Goal: Task Accomplishment & Management: Use online tool/utility

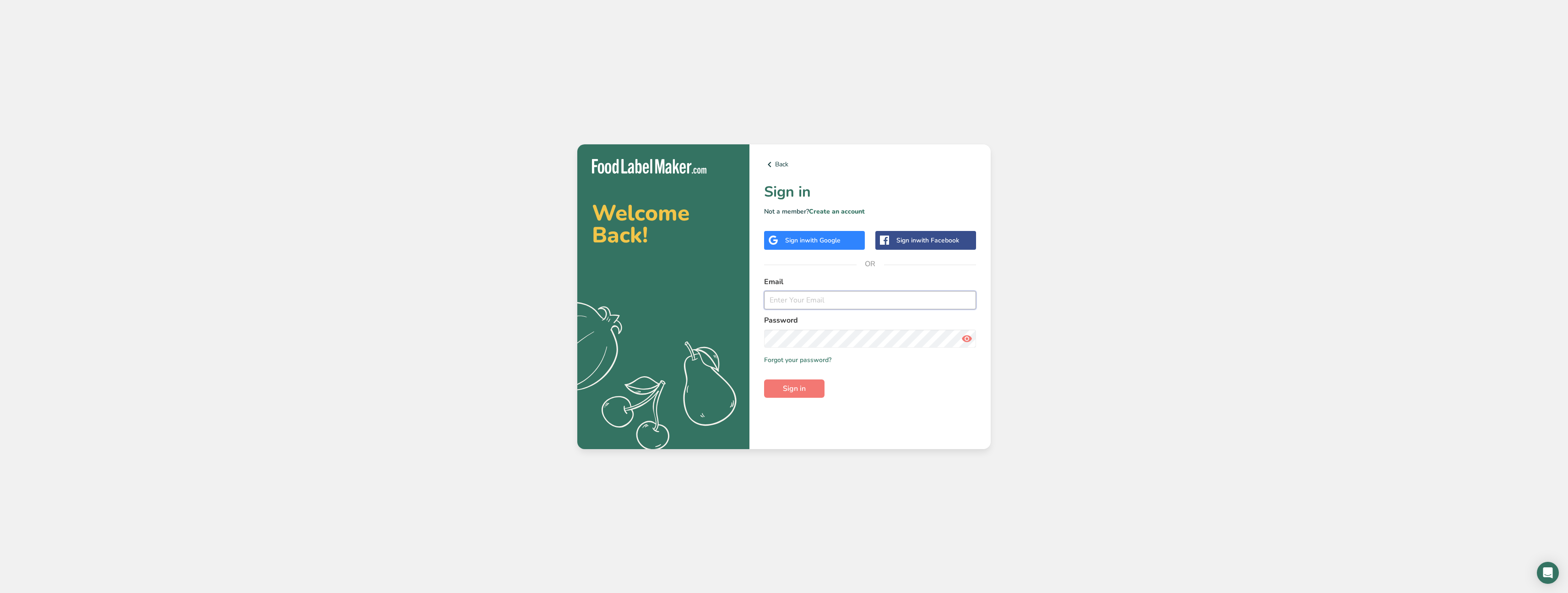
click at [830, 297] on input "email" at bounding box center [869, 299] width 212 height 19
click at [0, 592] on com-1password-button at bounding box center [0, 593] width 0 height 0
type input "[EMAIL_ADDRESS][DOMAIN_NAME]"
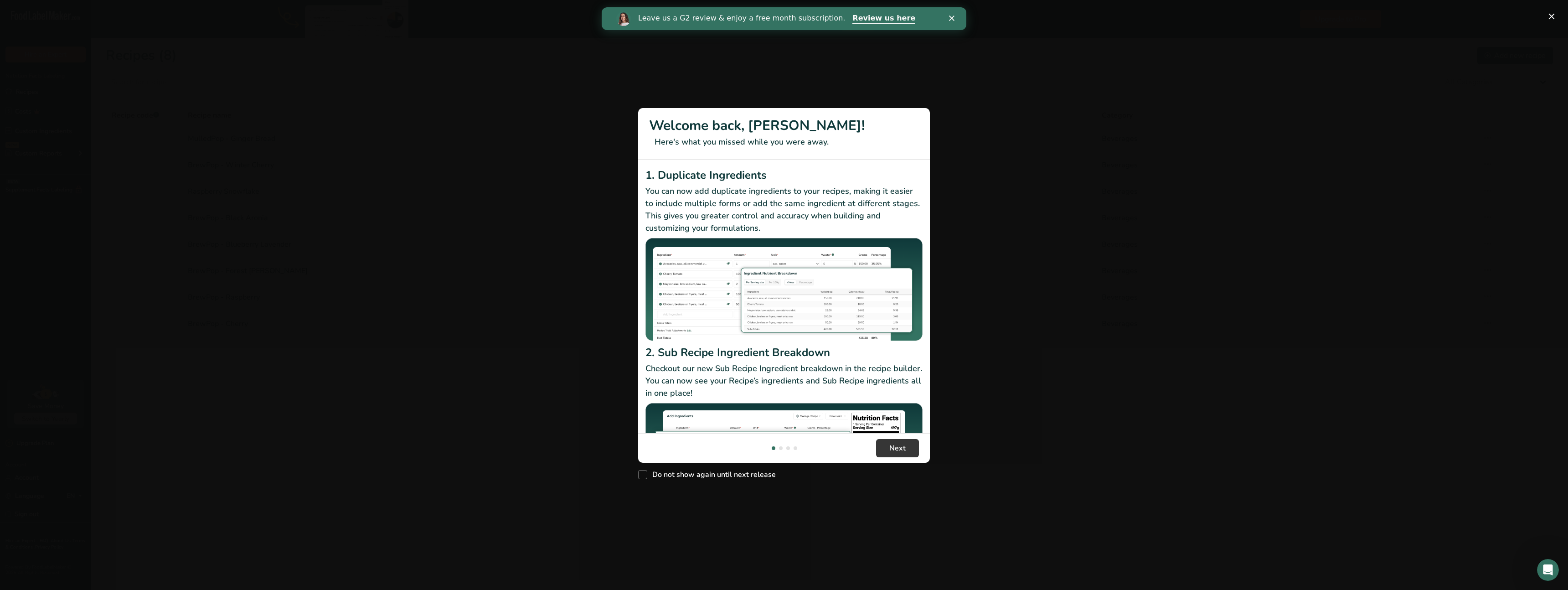
click at [1053, 241] on div "New Features" at bounding box center [784, 295] width 1568 height 590
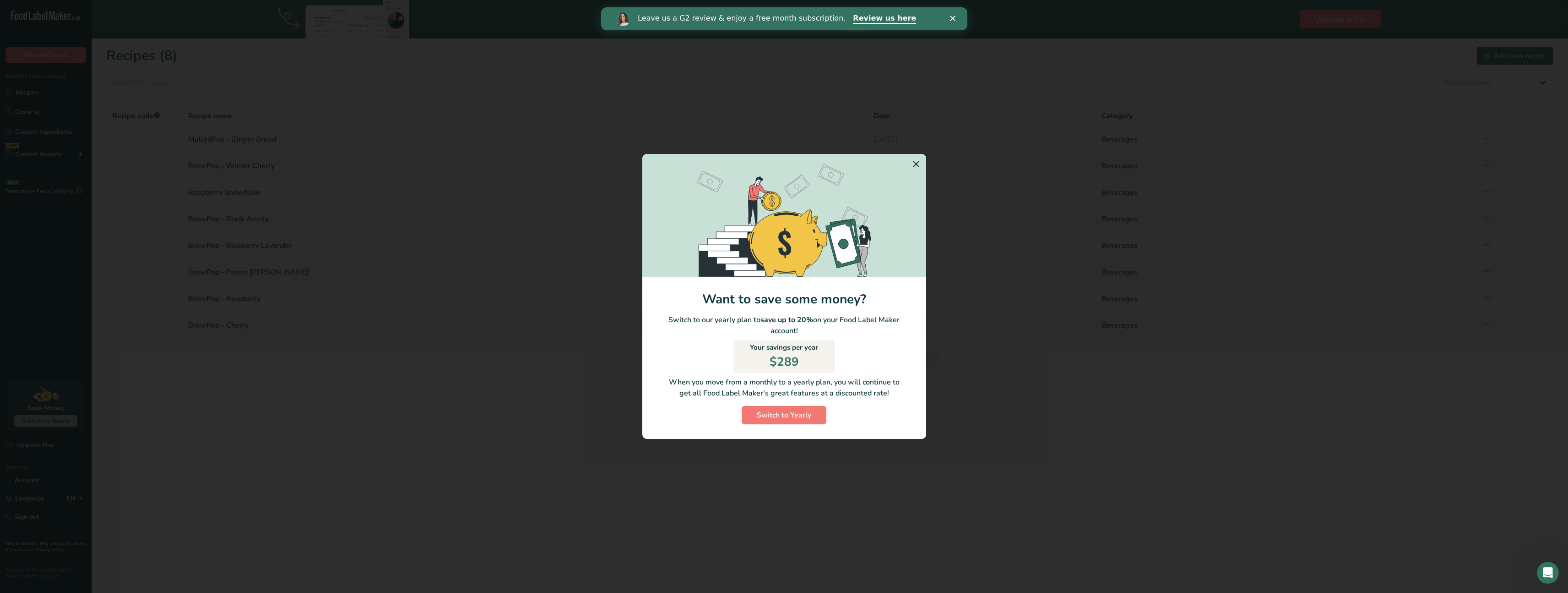
click at [916, 166] on icon "Switch to Yearly Modal" at bounding box center [916, 164] width 11 height 16
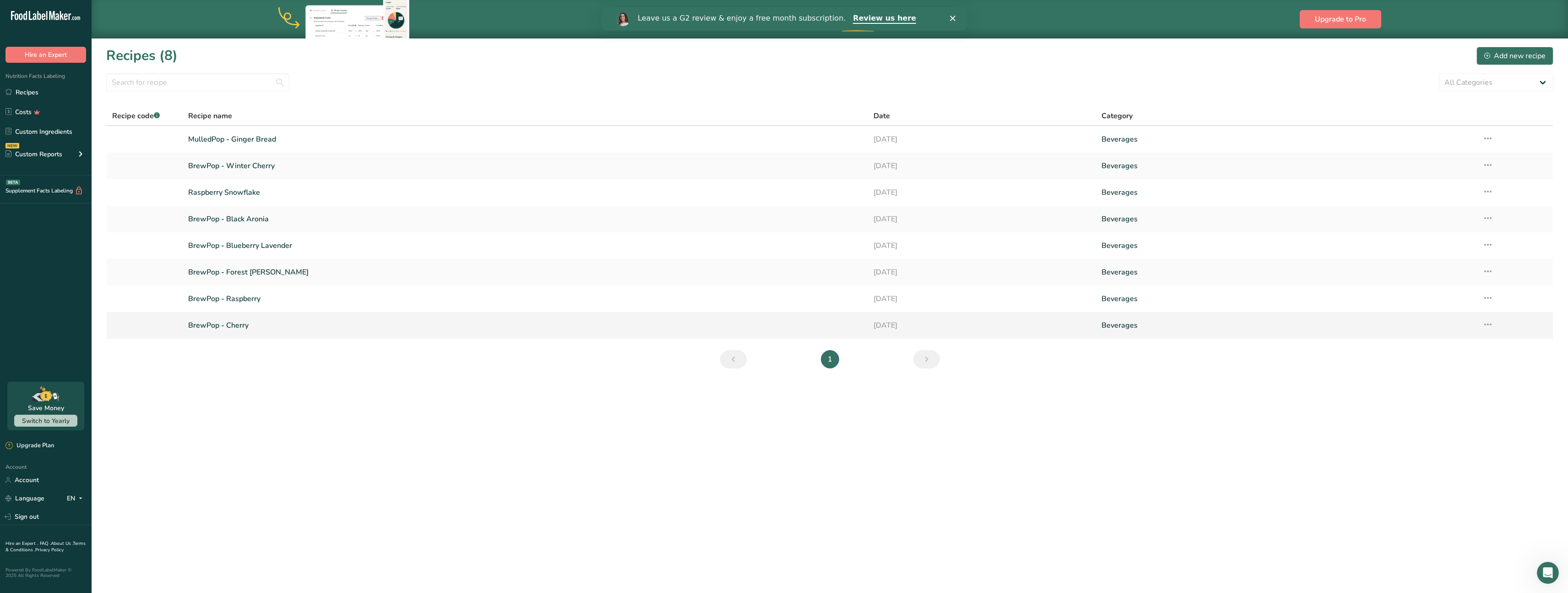
click at [1490, 324] on icon at bounding box center [1488, 324] width 11 height 16
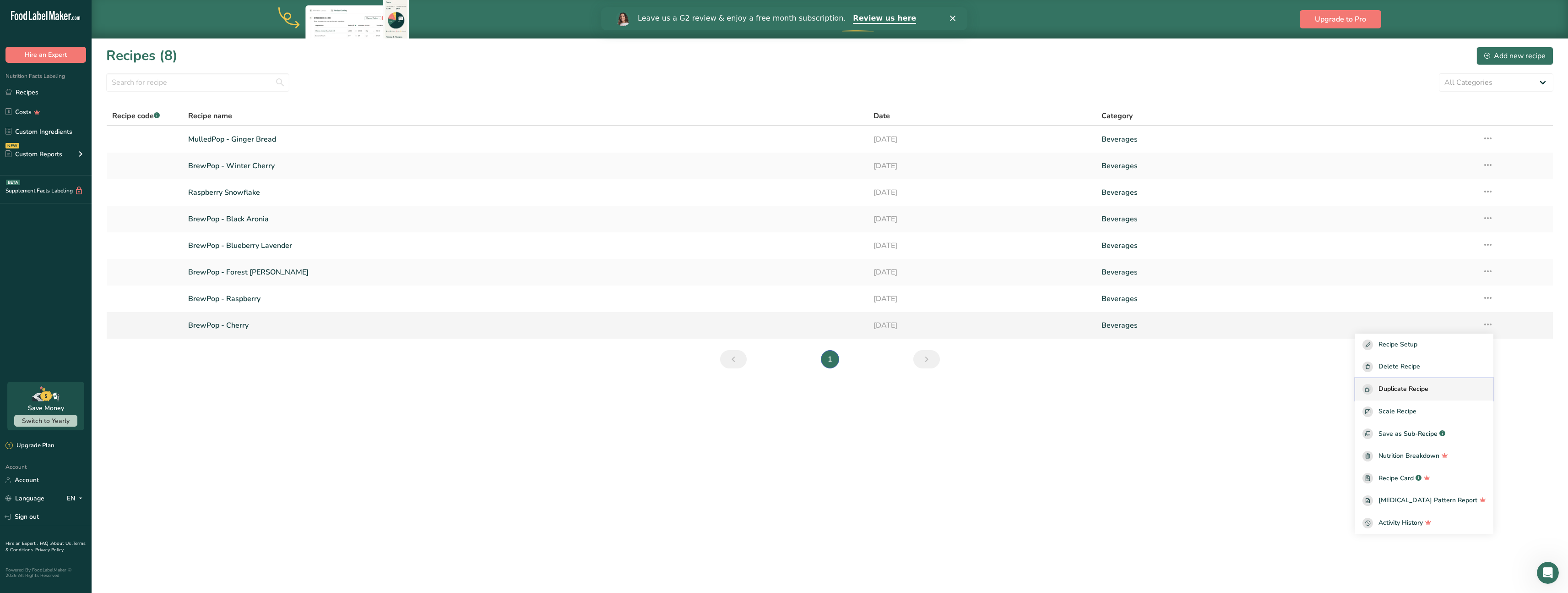
click at [1447, 389] on div "Duplicate Recipe" at bounding box center [1424, 389] width 123 height 10
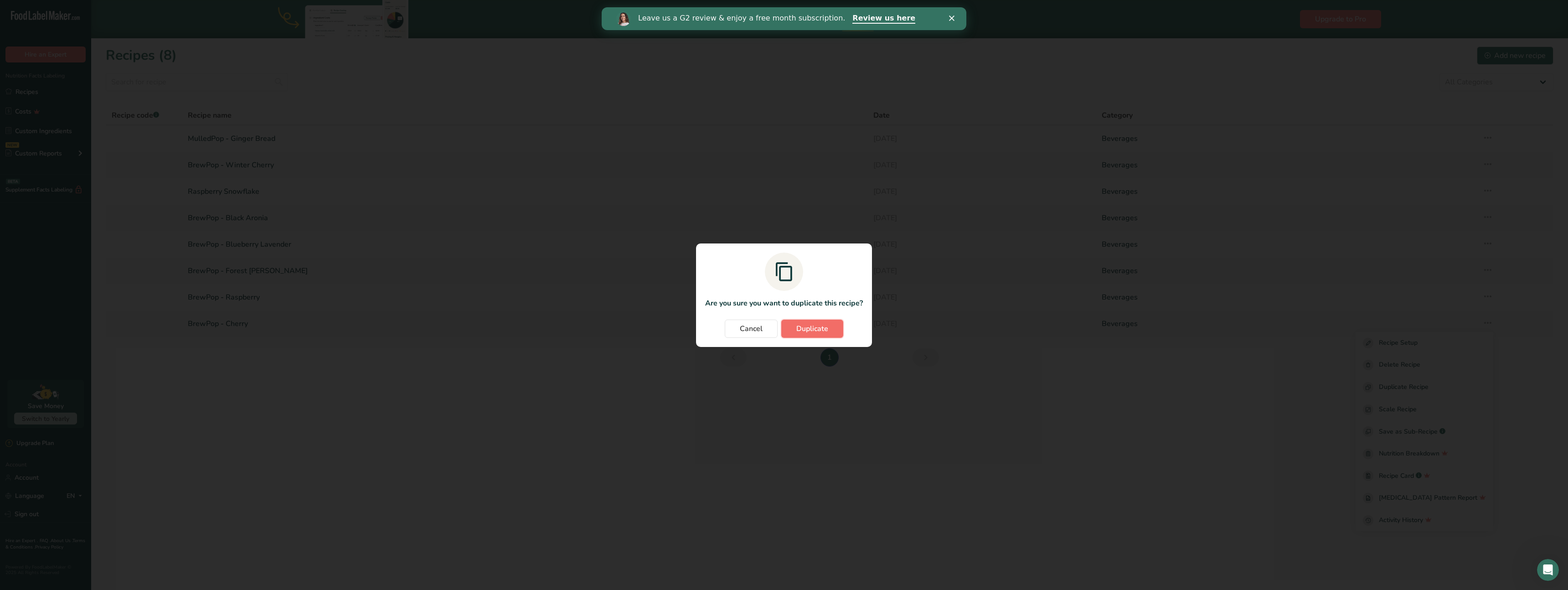
click at [826, 329] on span "Duplicate" at bounding box center [813, 328] width 32 height 11
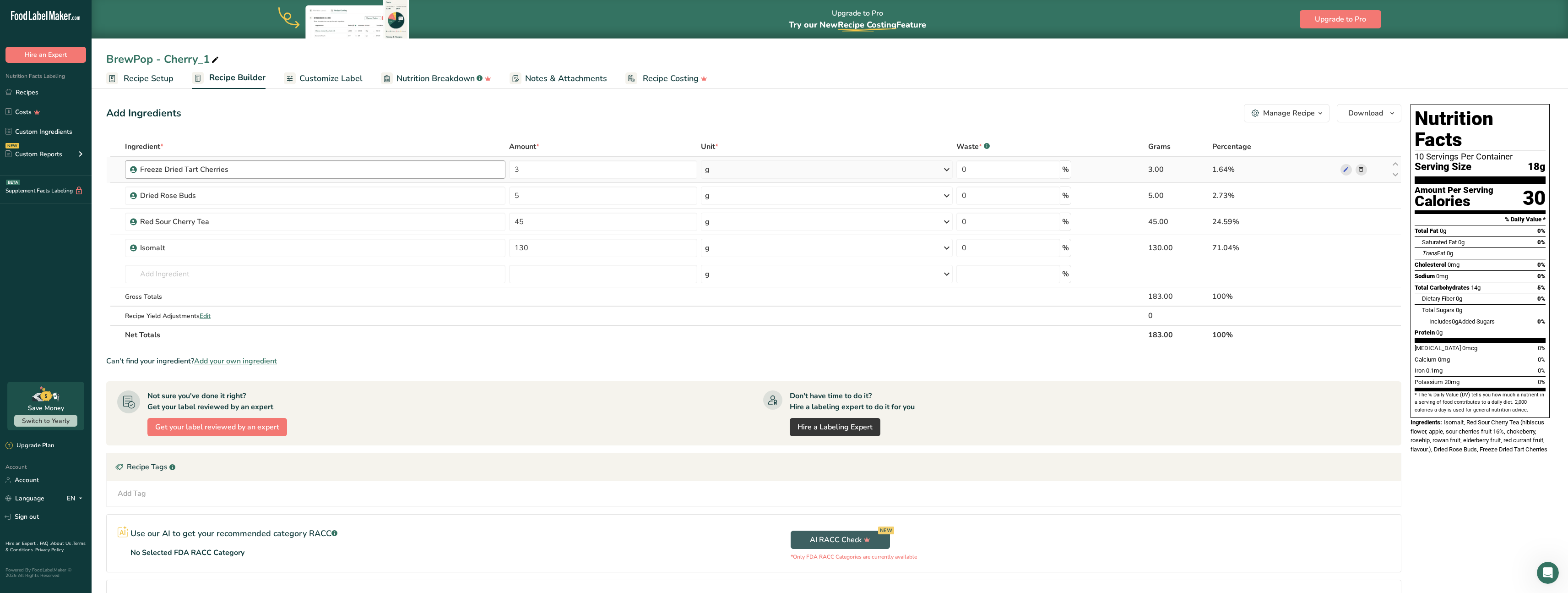
click at [421, 168] on div "Freeze Dried Tart Cherries" at bounding box center [320, 169] width 360 height 11
click at [1365, 172] on span at bounding box center [1362, 169] width 11 height 11
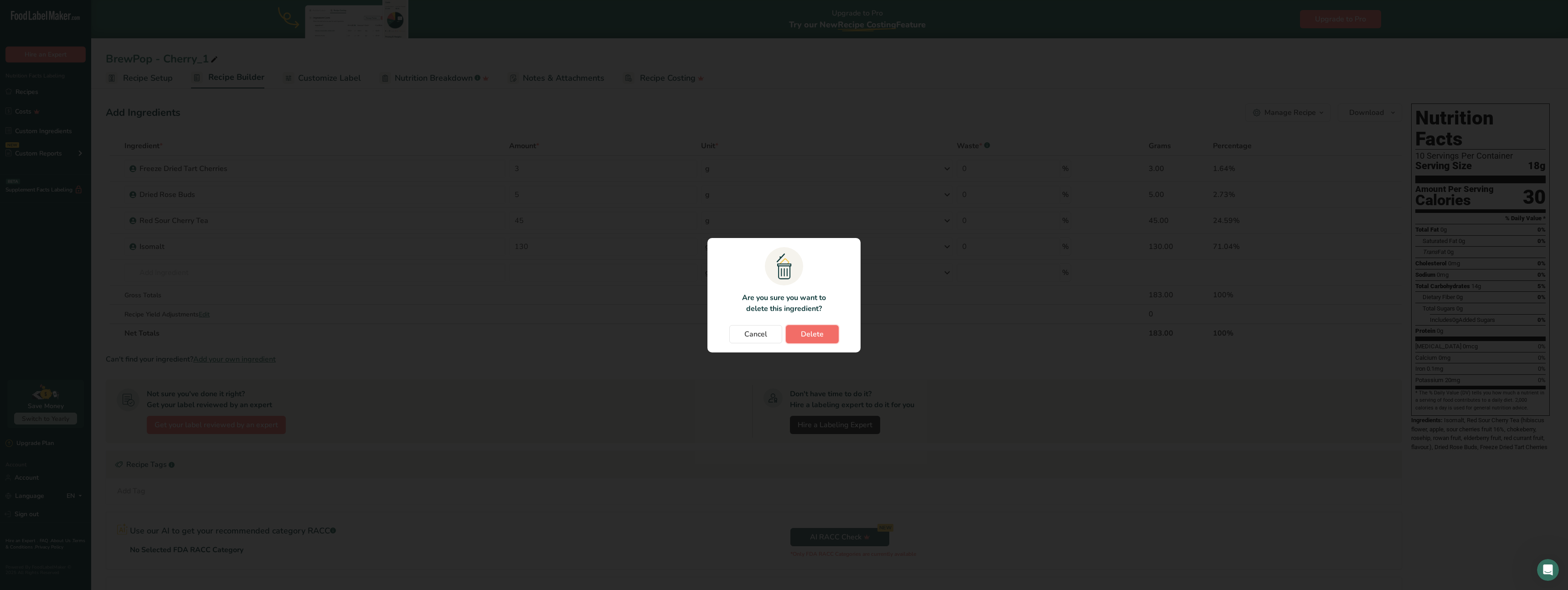
click at [821, 337] on button "Delete" at bounding box center [813, 334] width 53 height 18
type input "5"
type input "45"
type input "130"
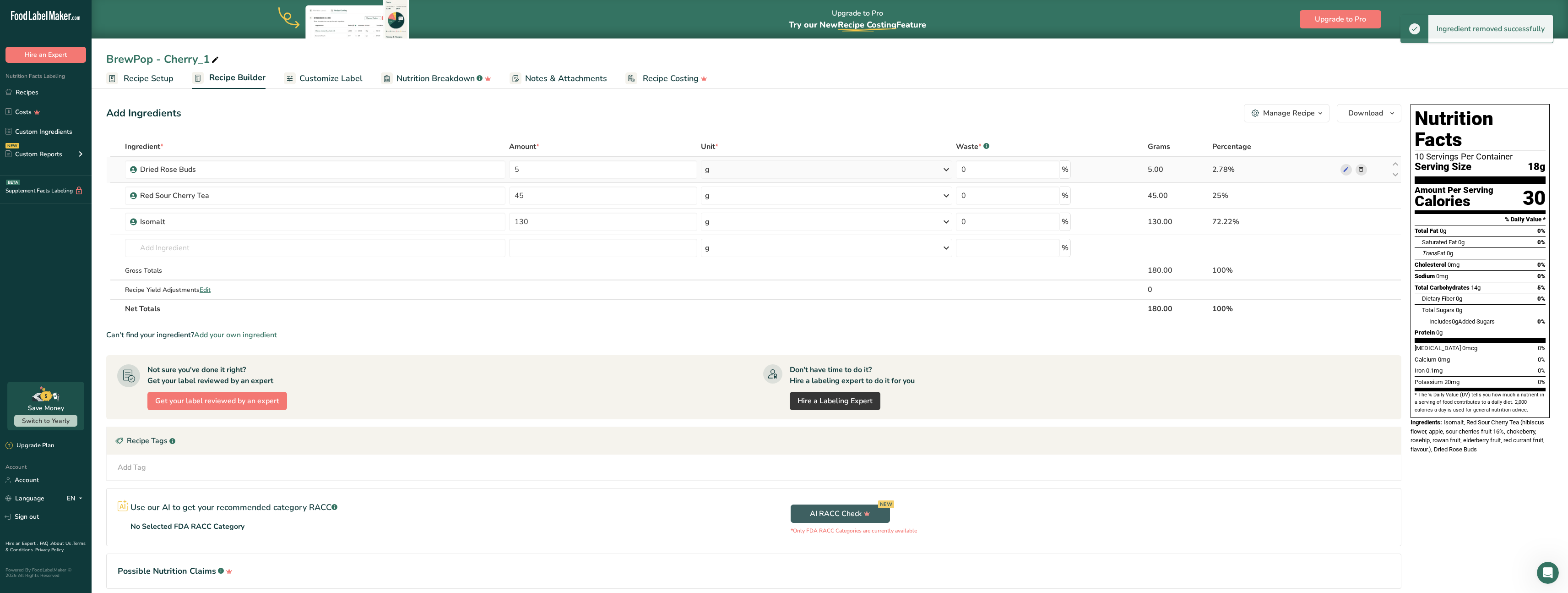
click at [1361, 171] on icon at bounding box center [1362, 169] width 6 height 10
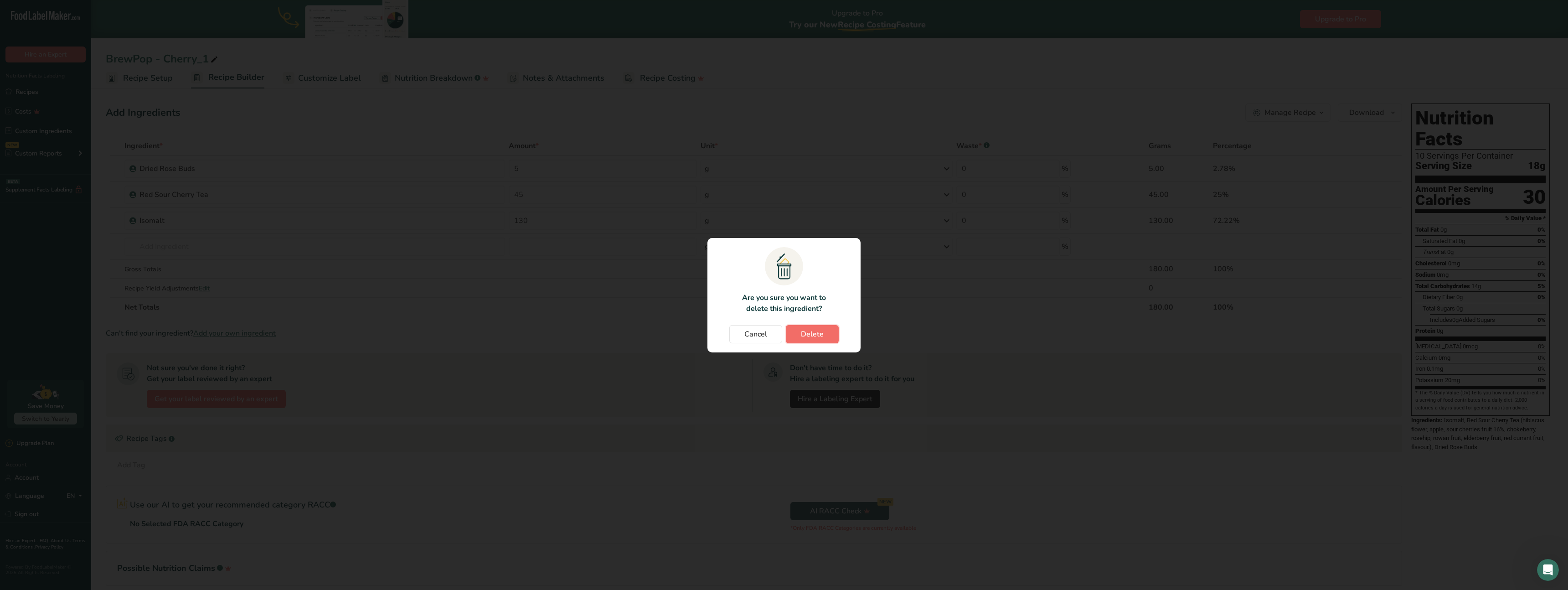
click at [814, 332] on span "Delete" at bounding box center [812, 334] width 22 height 11
type input "45"
type input "130"
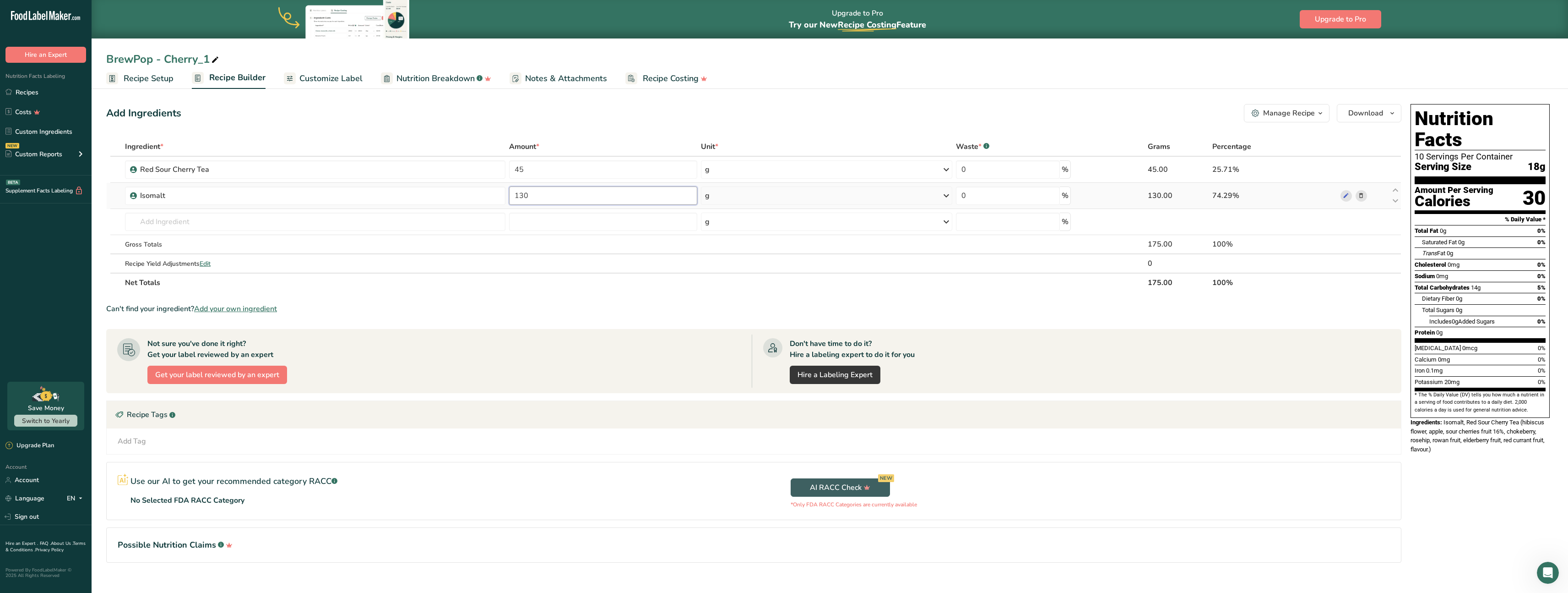
click at [540, 198] on input "130" at bounding box center [603, 195] width 188 height 19
drag, startPoint x: 523, startPoint y: 197, endPoint x: 447, endPoint y: 188, distance: 76.5
click at [447, 188] on tr "Isomalt 130 g Weight Units g kg mg See more Volume Units l Volume units require…" at bounding box center [753, 195] width 1295 height 26
type input "300"
click at [226, 223] on input "text" at bounding box center [315, 221] width 381 height 19
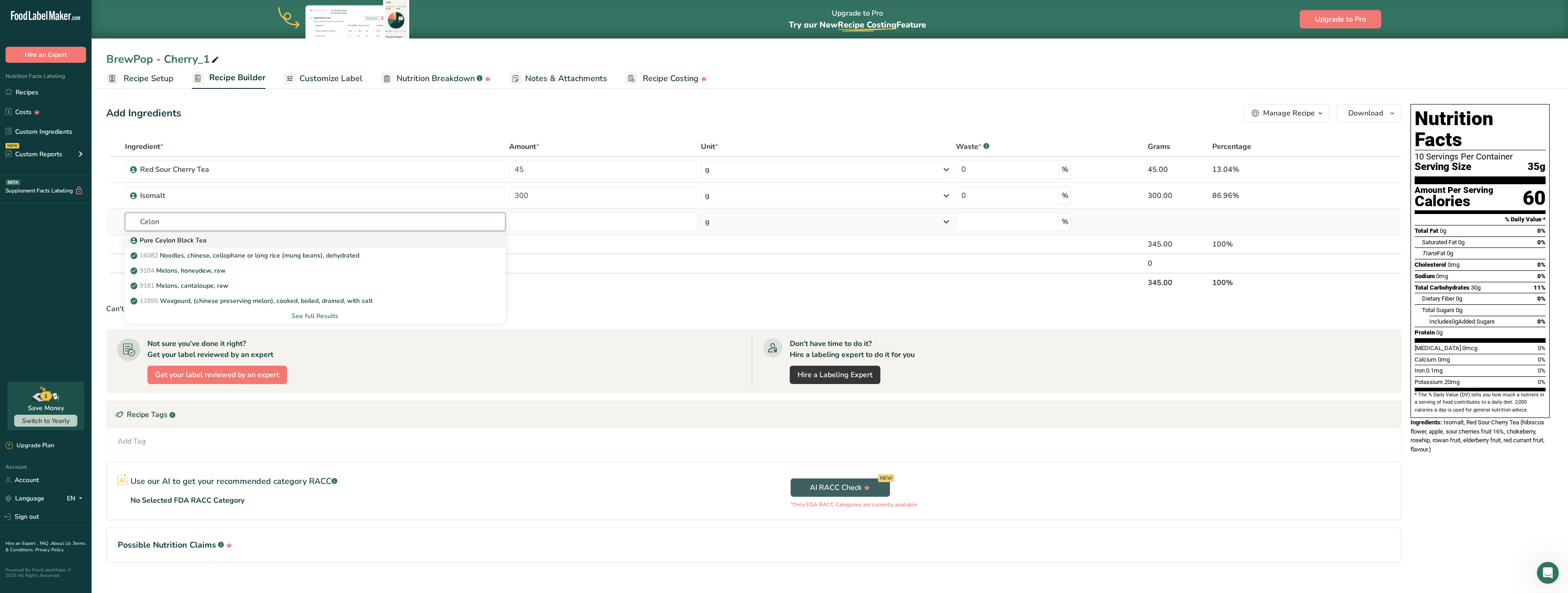
type input "Celon"
click at [265, 239] on div "Pure Ceylon Black Tea" at bounding box center [307, 240] width 351 height 10
type input "Pure Ceylon Black Tea"
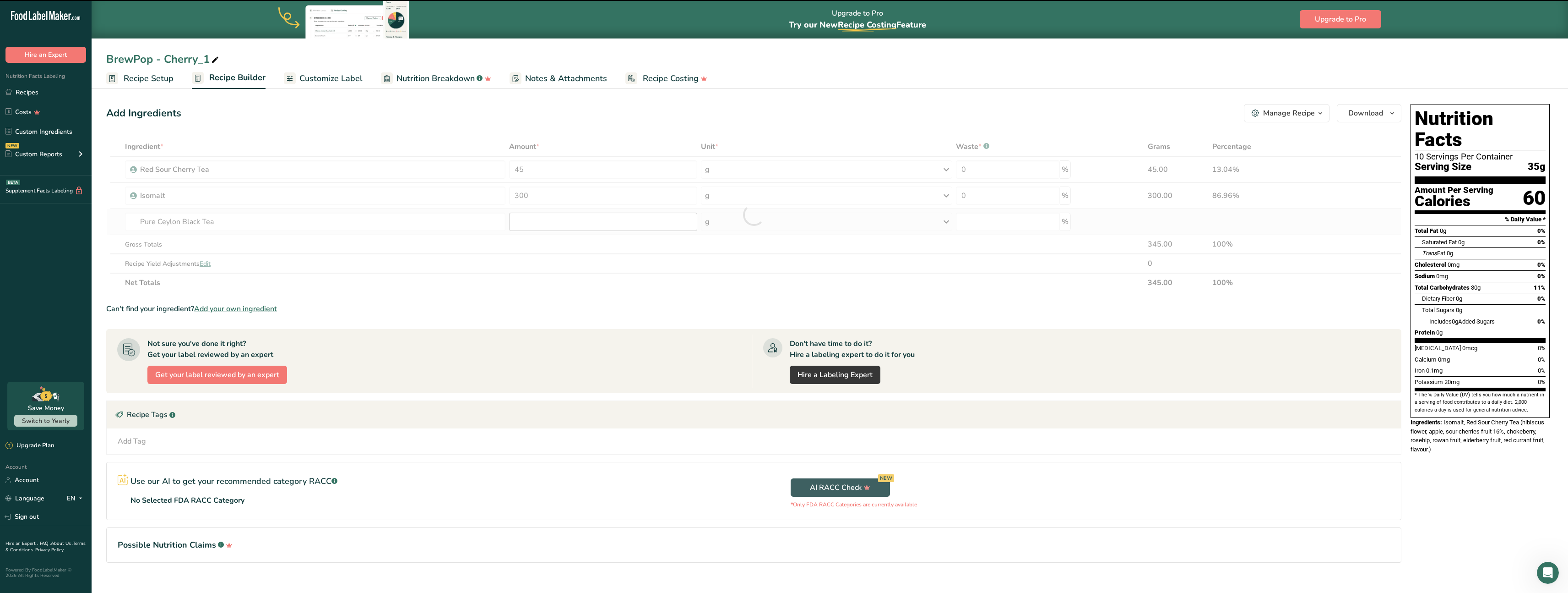
type input "0"
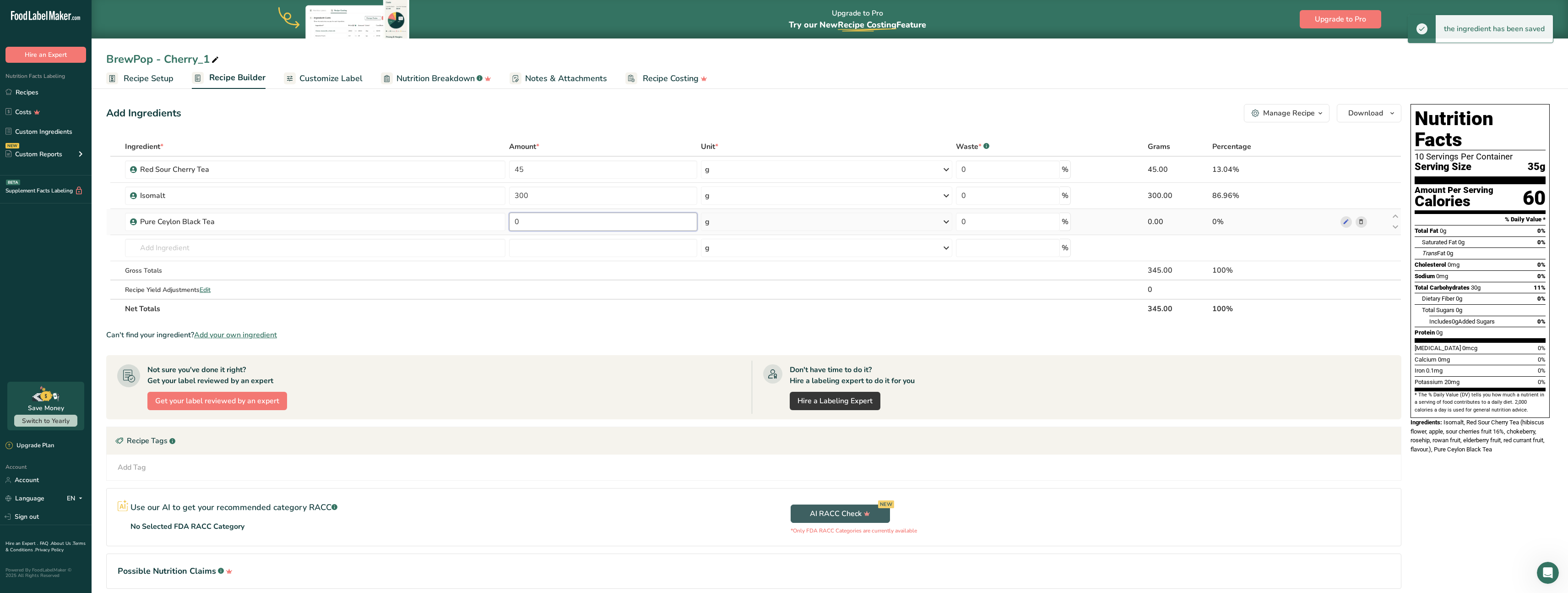
click at [531, 224] on input "0" at bounding box center [603, 221] width 188 height 19
drag, startPoint x: 511, startPoint y: 220, endPoint x: 428, endPoint y: 218, distance: 83.0
click at [428, 218] on tr "Pure Ceylon Black Tea 0 g Weight Units g kg mg See more Volume Units l Volume u…" at bounding box center [753, 222] width 1295 height 26
type input "45"
click at [195, 251] on input "text" at bounding box center [315, 248] width 381 height 19
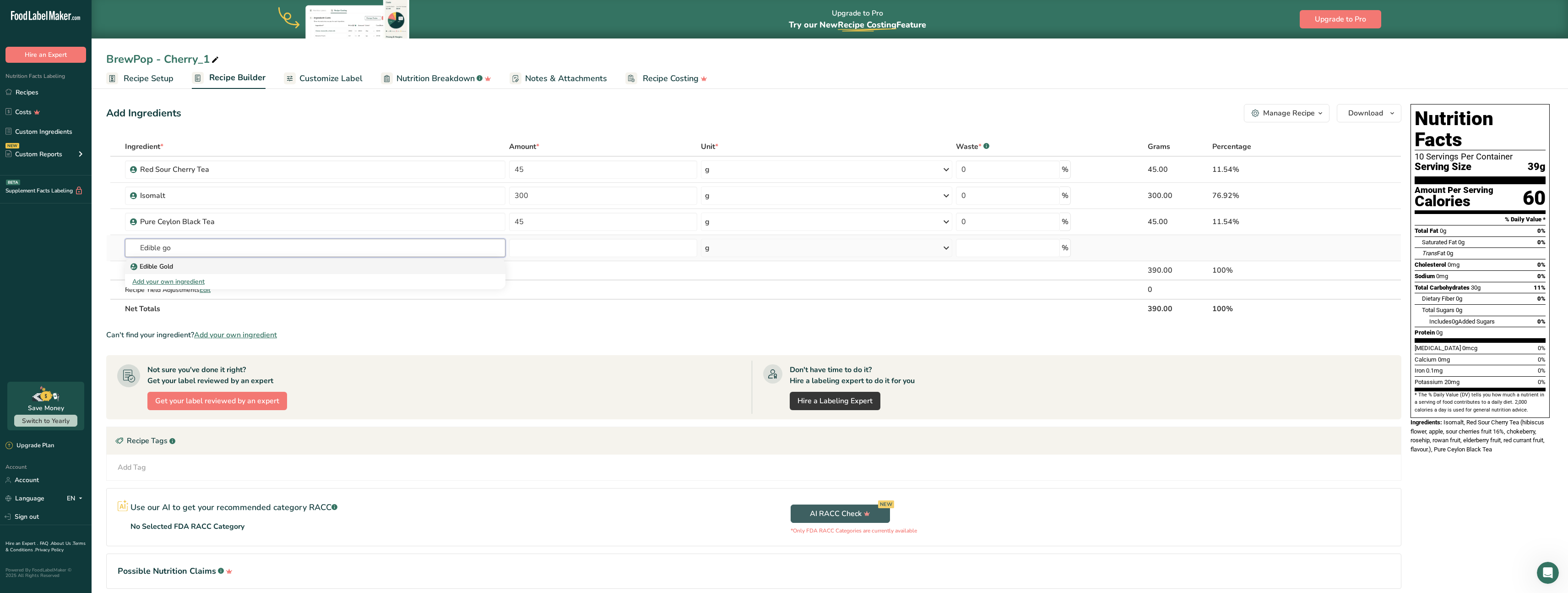
type input "Edible go"
click at [204, 264] on div "Edible Gold" at bounding box center [307, 266] width 351 height 10
type input "Edible Gold"
type input "0"
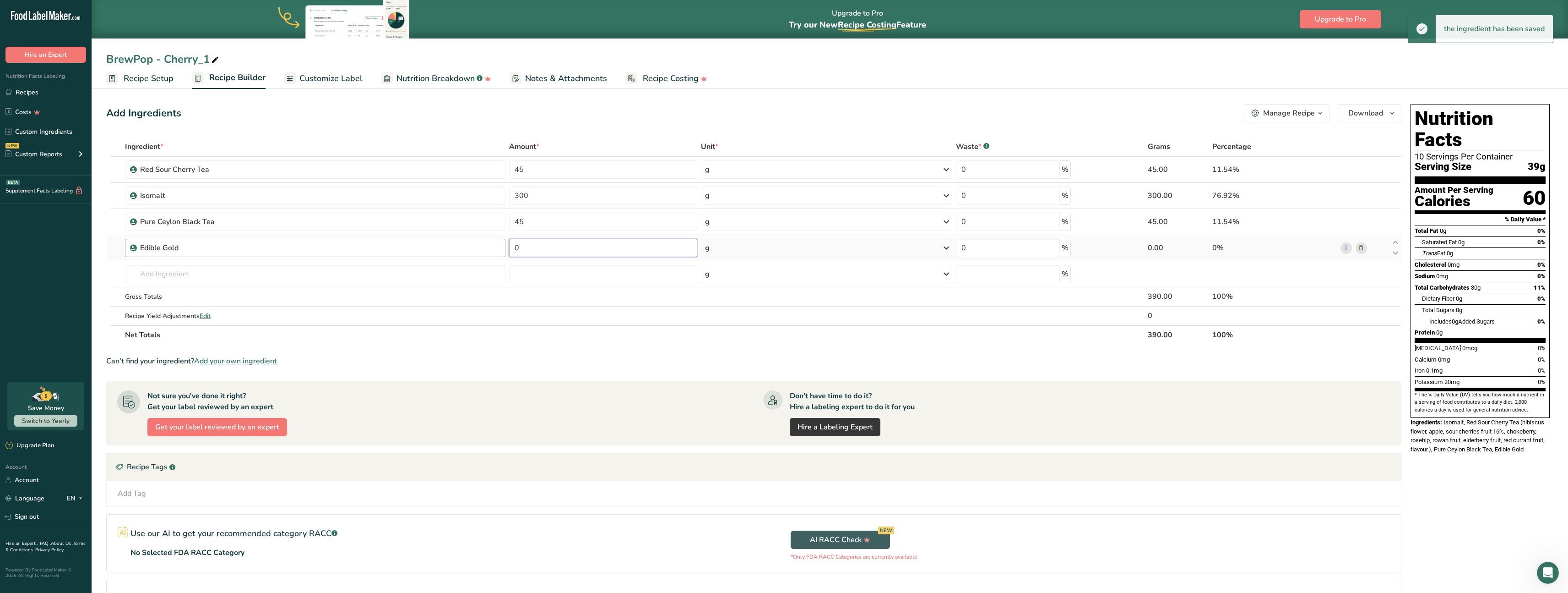
drag, startPoint x: 523, startPoint y: 248, endPoint x: 462, endPoint y: 242, distance: 61.3
click at [474, 243] on tr "Edible Gold 0 g Weight Units g kg mg See more Volume Units l Volume units requi…" at bounding box center [753, 248] width 1295 height 26
drag, startPoint x: 515, startPoint y: 248, endPoint x: 586, endPoint y: 285, distance: 80.1
click at [515, 248] on input "1" at bounding box center [603, 248] width 188 height 19
drag, startPoint x: 522, startPoint y: 248, endPoint x: 472, endPoint y: 236, distance: 51.4
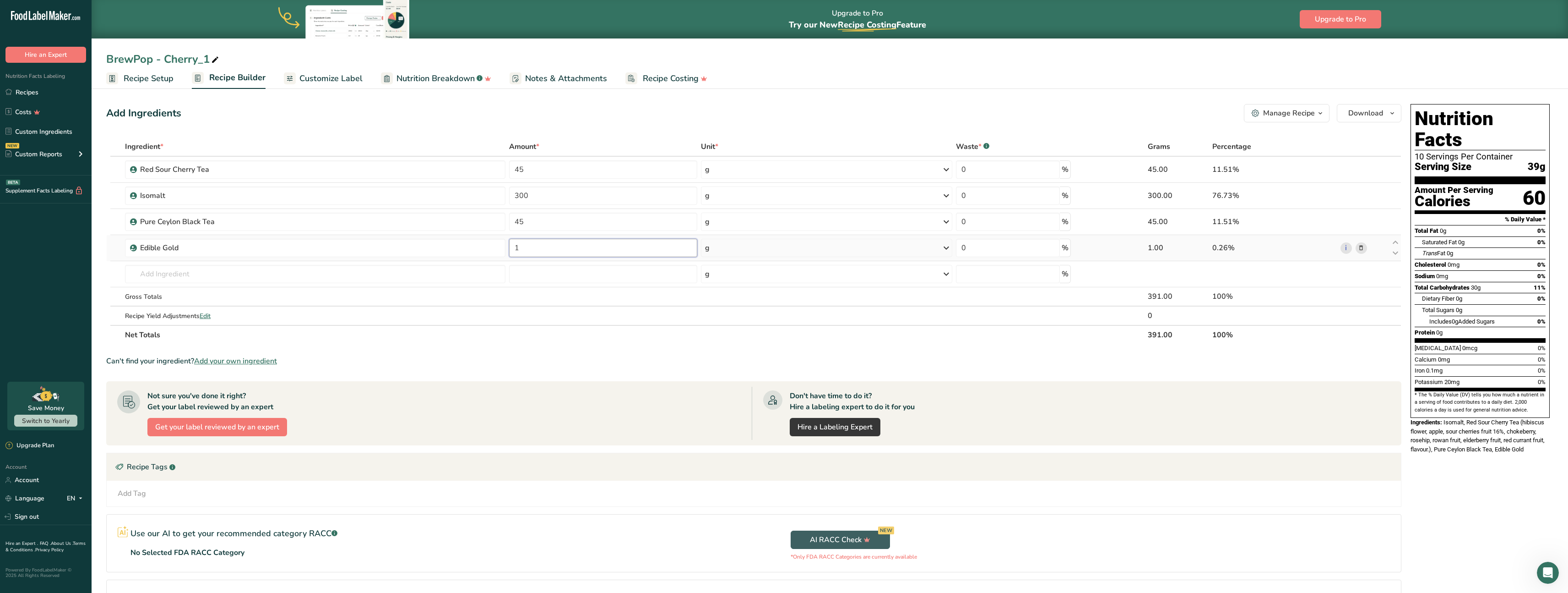
click at [473, 237] on tr "Edible Gold 1 g Weight Units g kg mg See more Volume Units l Volume units requi…" at bounding box center [753, 248] width 1295 height 26
type input "0.5"
click at [175, 274] on input "text" at bounding box center [315, 274] width 381 height 19
type input "Gold sh"
click at [1406, 309] on div "Add Ingredients Manage Recipe Delete Recipe Duplicate Recipe Scale Recipe Save …" at bounding box center [757, 372] width 1301 height 544
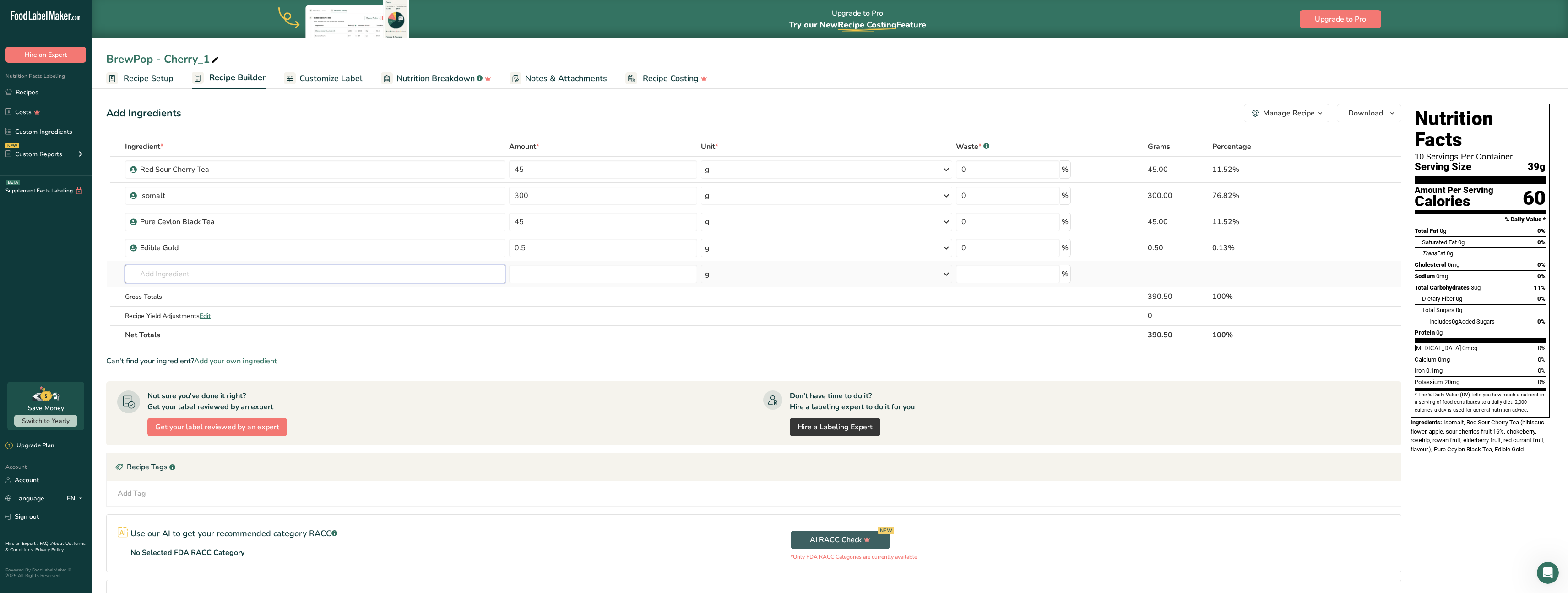
click at [186, 272] on input "text" at bounding box center [315, 274] width 381 height 19
type input "P"
type input "Dry pome"
paste input "Freeze Dried Pomegranate"
click at [245, 274] on input "Freeze Dried Pomegranate" at bounding box center [315, 274] width 381 height 19
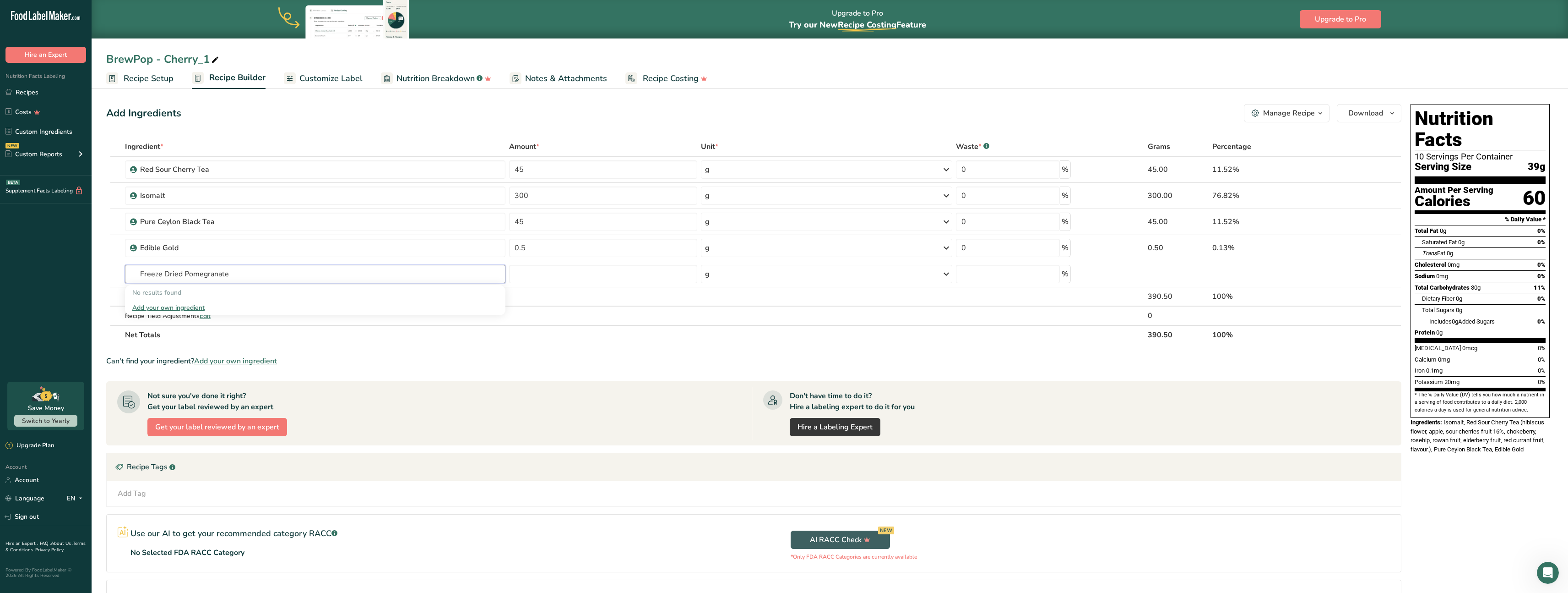
scroll to position [66, 0]
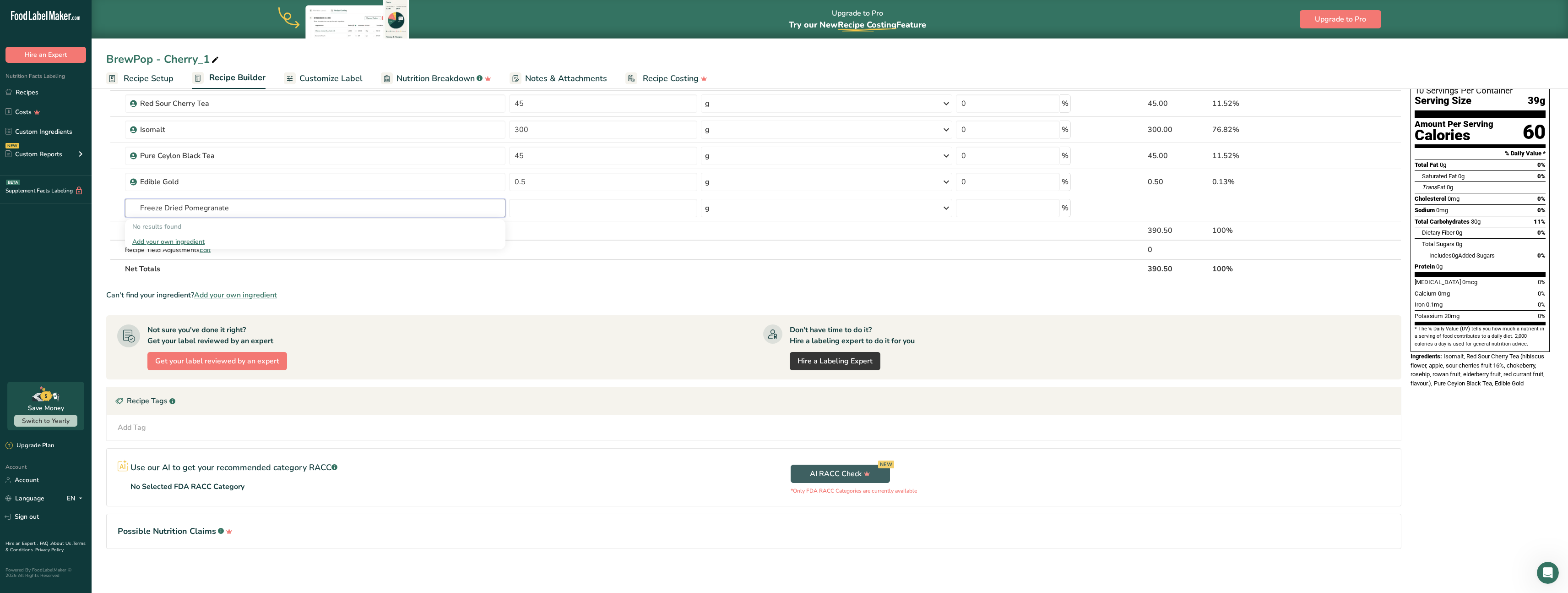
type input "Freeze Dried Pomegranate"
click at [478, 431] on div "Add Tag Standard Tags Custom Tags Source of Antioxidants [MEDICAL_DATA] Effect …" at bounding box center [753, 428] width 1280 height 11
click at [217, 211] on input "text" at bounding box center [315, 207] width 381 height 19
type input "Freezed"
click at [222, 231] on div "Freeze Dried Pomegranate" at bounding box center [307, 227] width 351 height 10
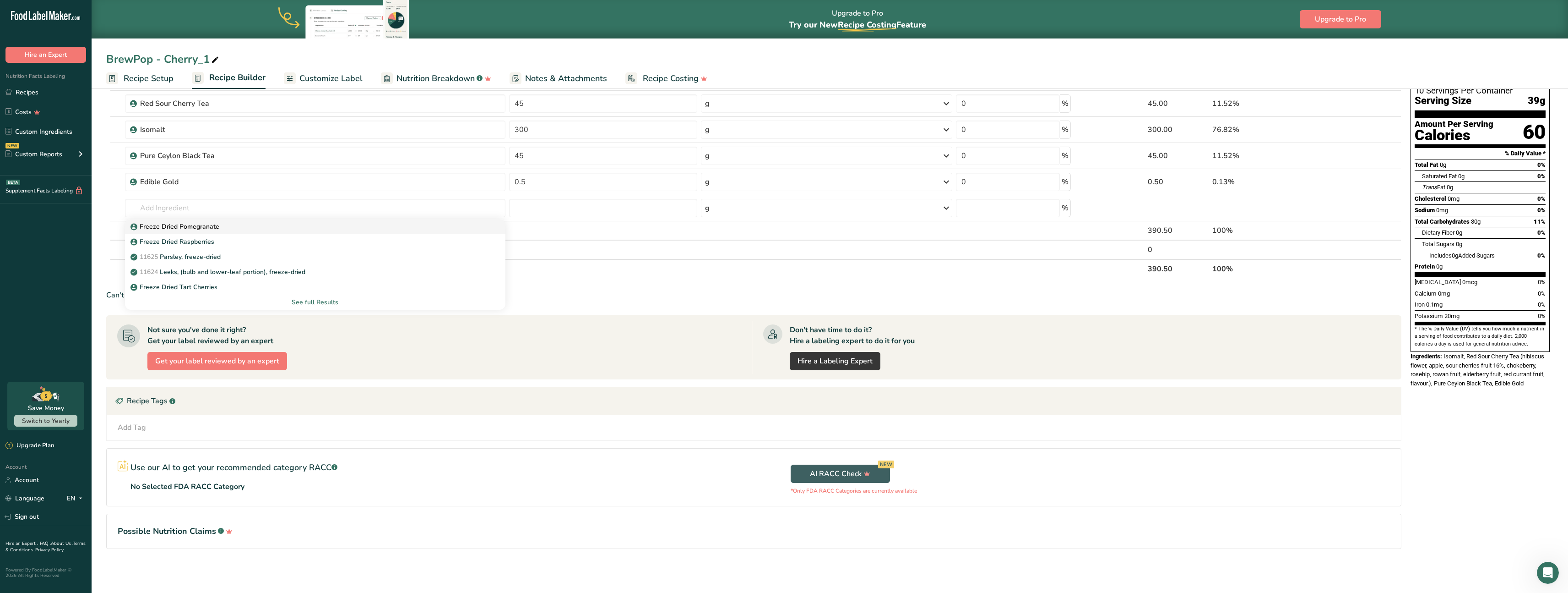
type input "Freeze Dried Pomegranate"
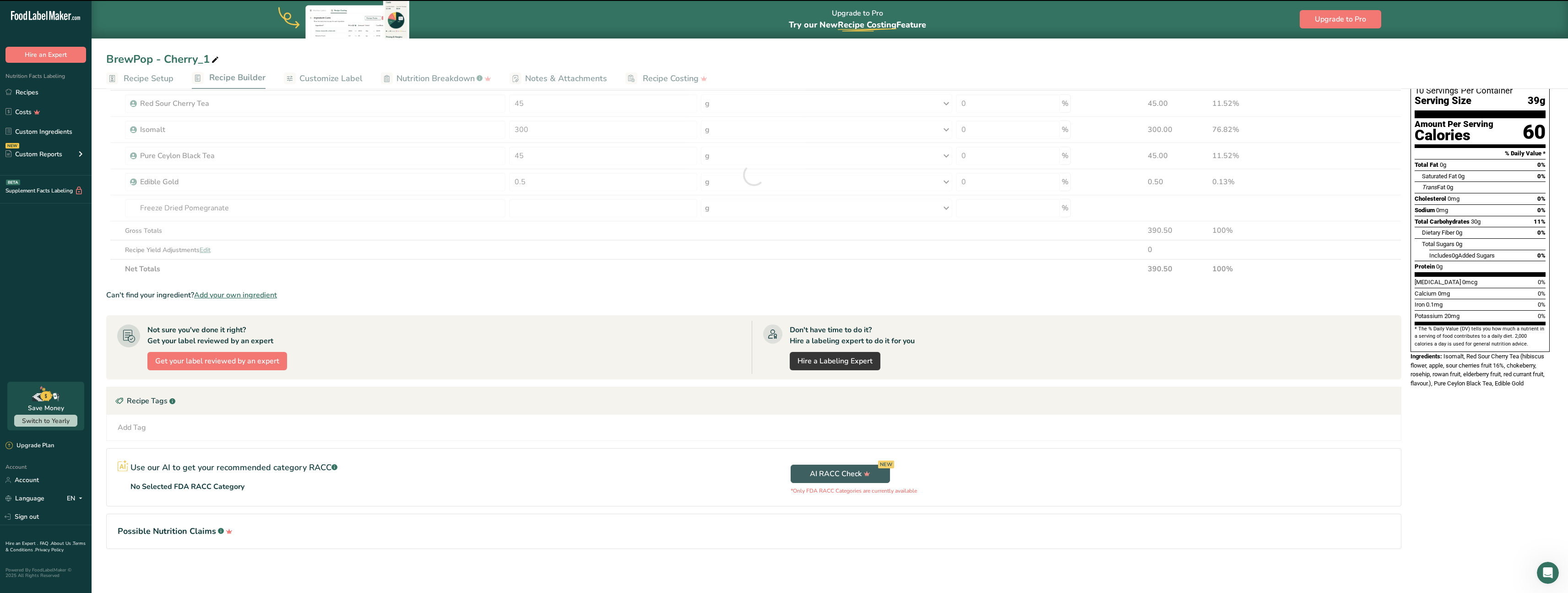
type input "0"
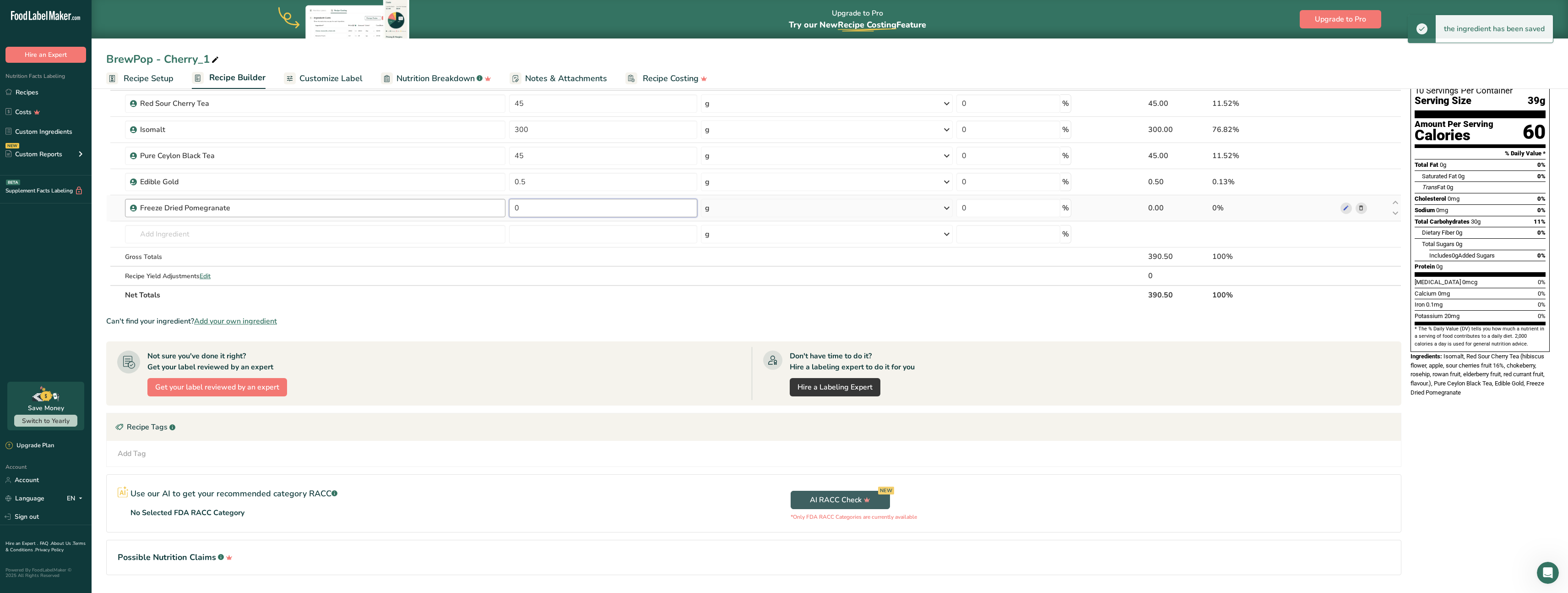
drag, startPoint x: 550, startPoint y: 213, endPoint x: 449, endPoint y: 212, distance: 101.0
click at [471, 212] on tr "Freeze Dried Pomegranate 0 g Weight Units g kg mg See more Volume Units l Volum…" at bounding box center [753, 208] width 1295 height 26
type input "5"
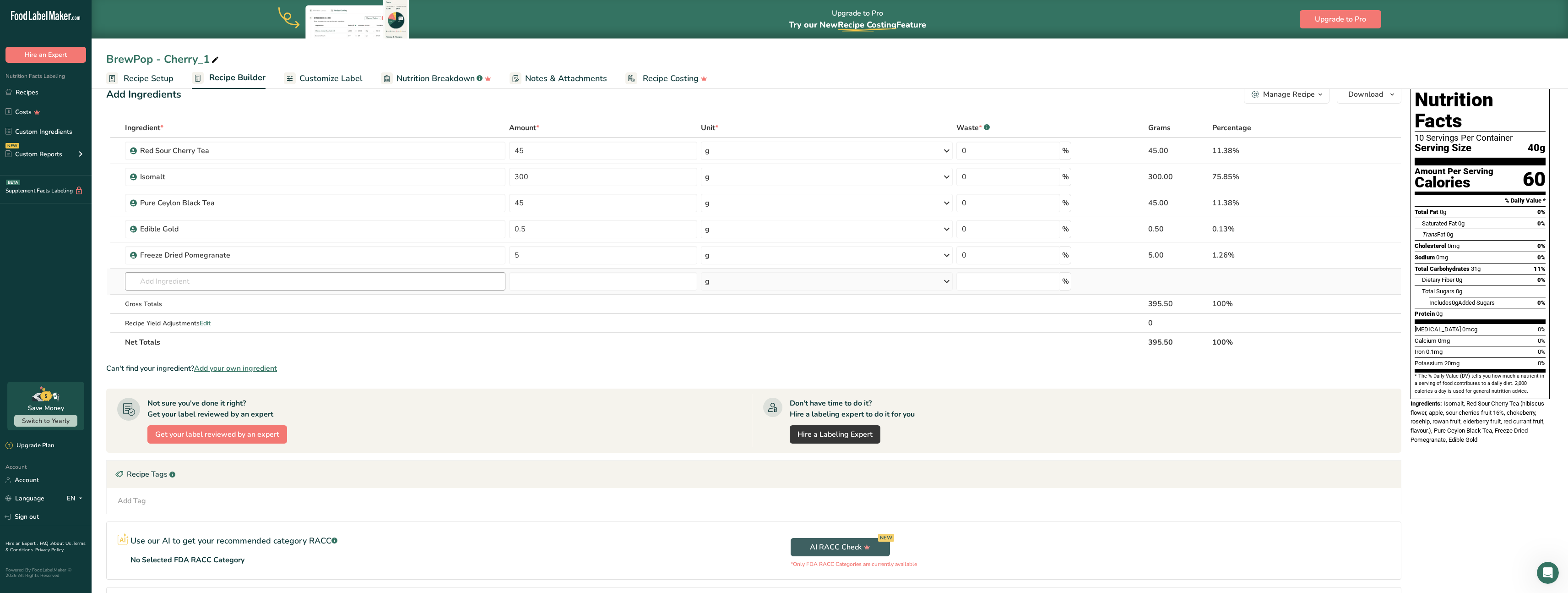
scroll to position [0, 0]
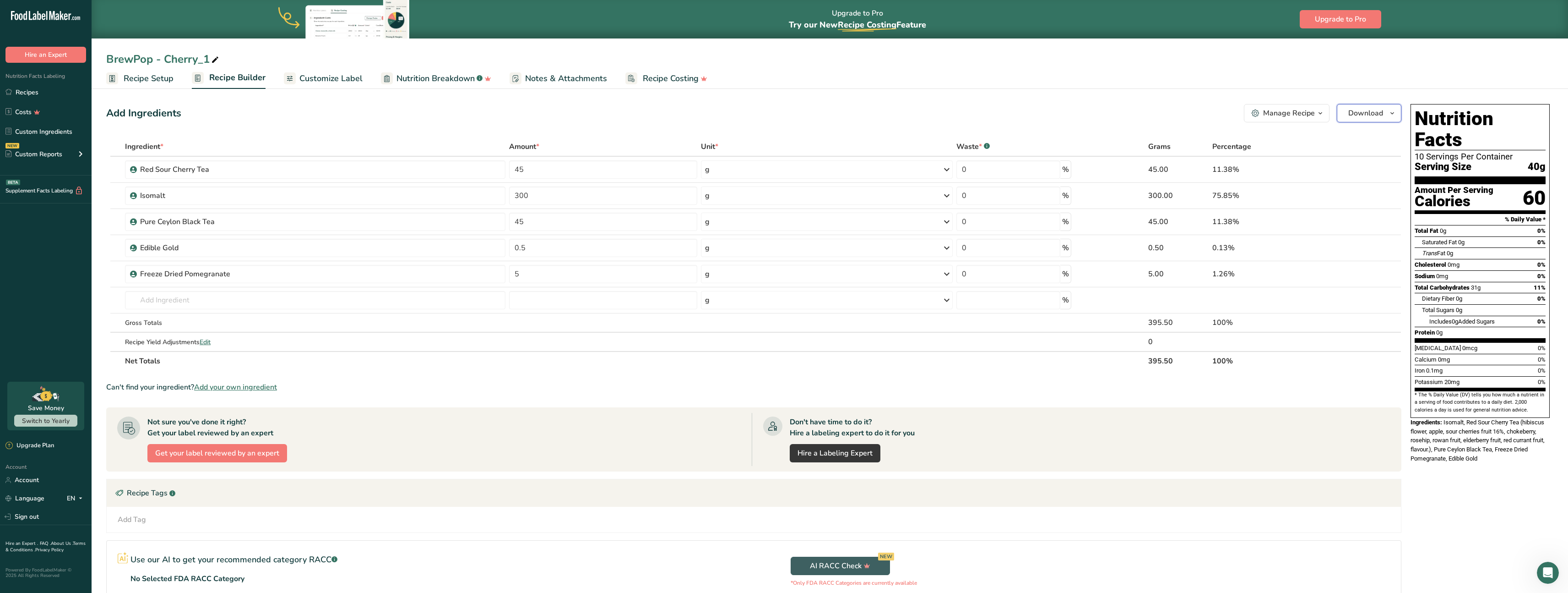
click at [1393, 109] on icon "button" at bounding box center [1392, 113] width 7 height 11
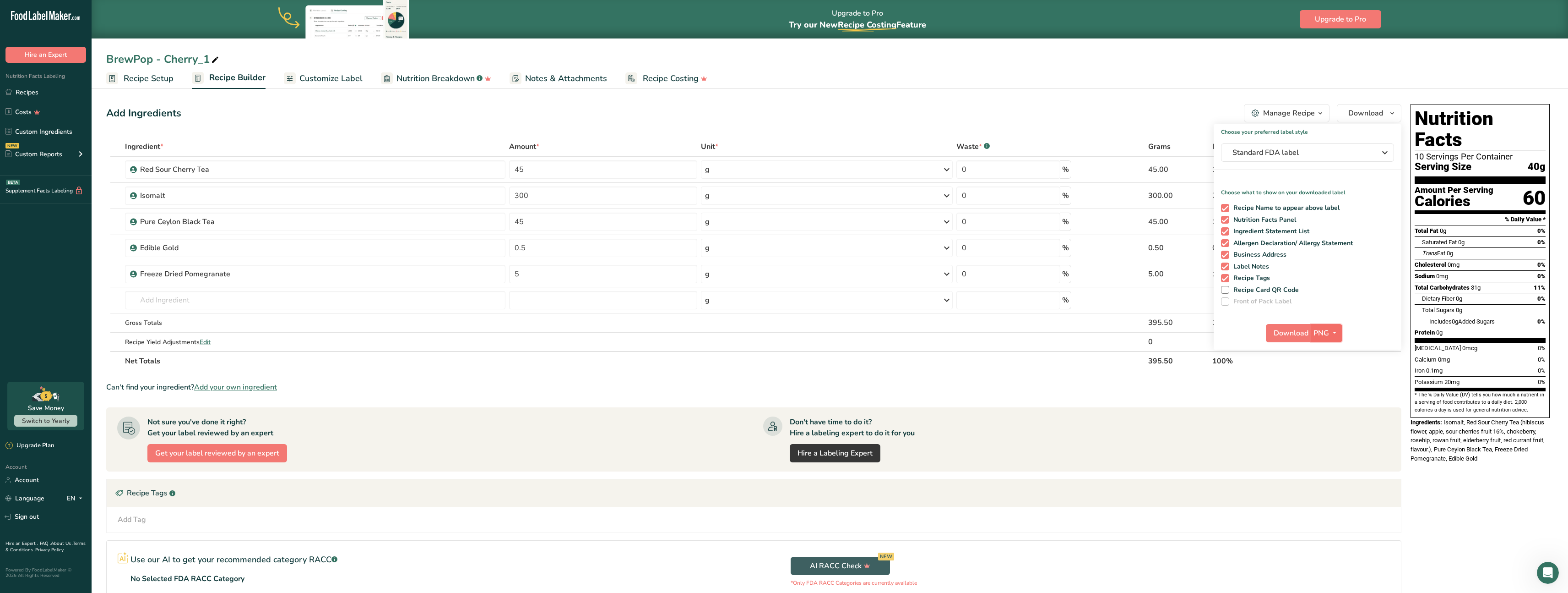
click at [1327, 333] on span "PNG" at bounding box center [1321, 333] width 15 height 11
click at [1294, 333] on span "Download" at bounding box center [1291, 333] width 35 height 11
click at [215, 59] on icon at bounding box center [215, 60] width 8 height 13
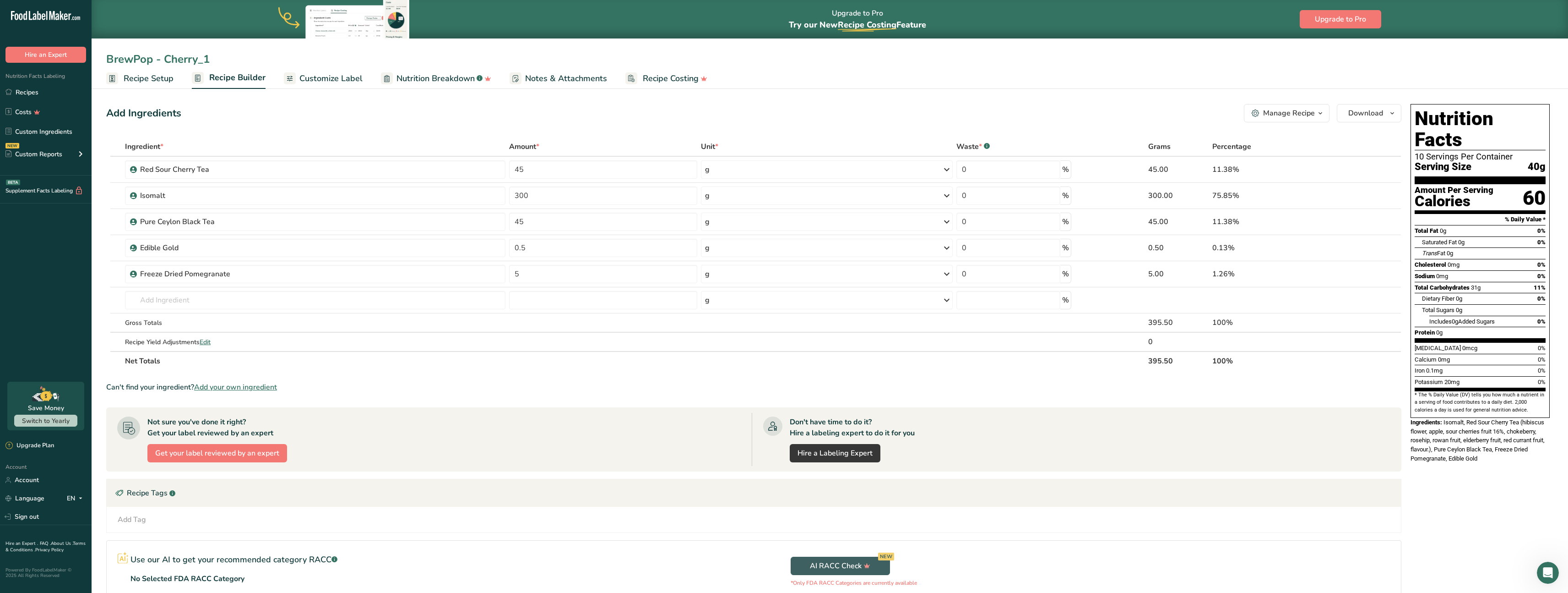
click at [162, 61] on input "BrewPop - Cherry_1" at bounding box center [830, 59] width 1447 height 16
drag, startPoint x: 165, startPoint y: 61, endPoint x: 224, endPoint y: 62, distance: 59.0
click at [231, 62] on input "BrewPop - Cherry_1" at bounding box center [830, 59] width 1447 height 16
type input "BrewPop - Pomegranate"
click at [299, 48] on div "BrewPop - Pomegranate Recipe Setup Recipe Builder Customize Label Nutrition Bre…" at bounding box center [830, 44] width 1477 height 89
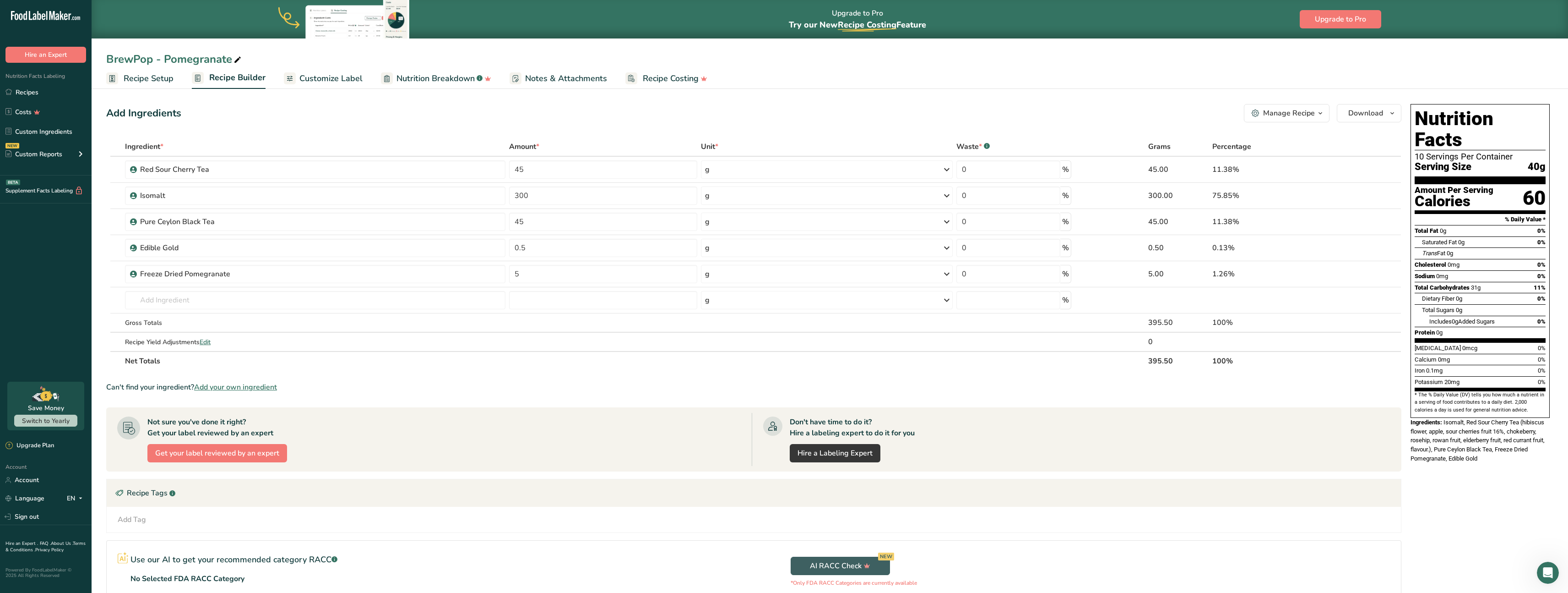
click at [327, 81] on span "Customize Label" at bounding box center [331, 78] width 63 height 12
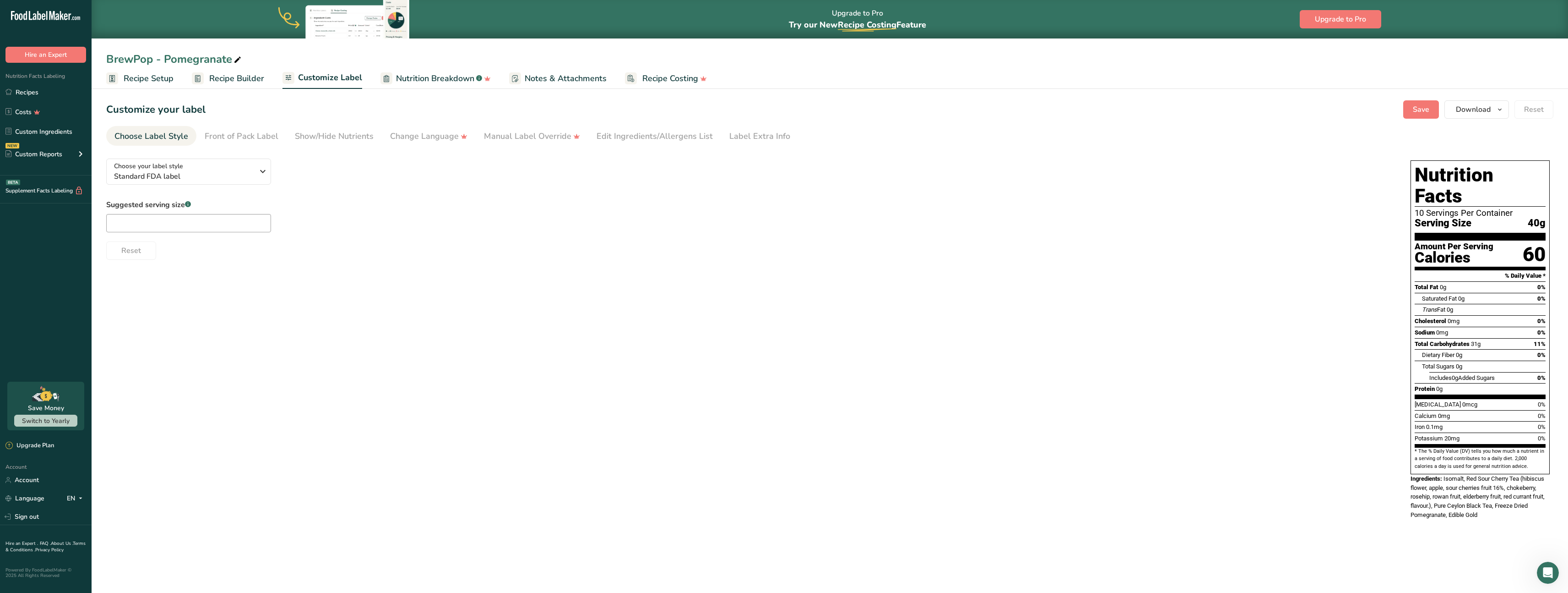
click at [434, 76] on span "Nutrition Breakdown" at bounding box center [435, 78] width 78 height 12
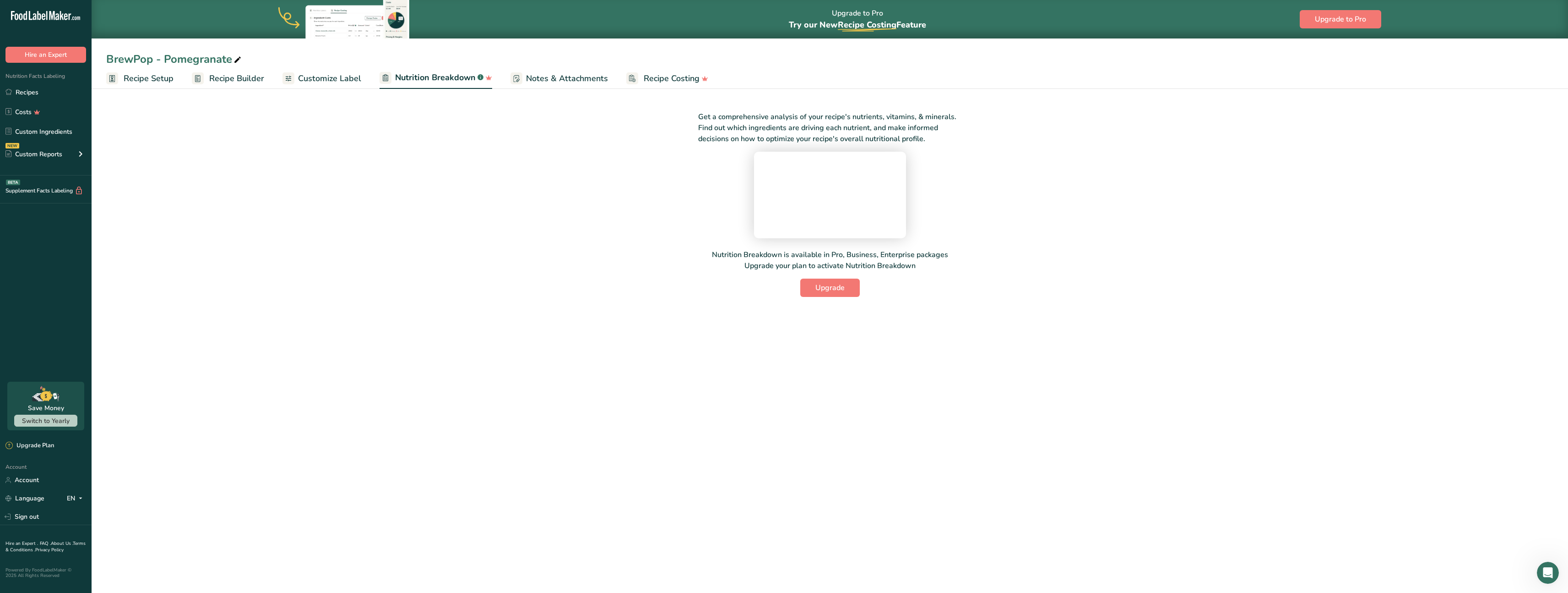
click at [548, 79] on span "Notes & Attachments" at bounding box center [567, 78] width 82 height 12
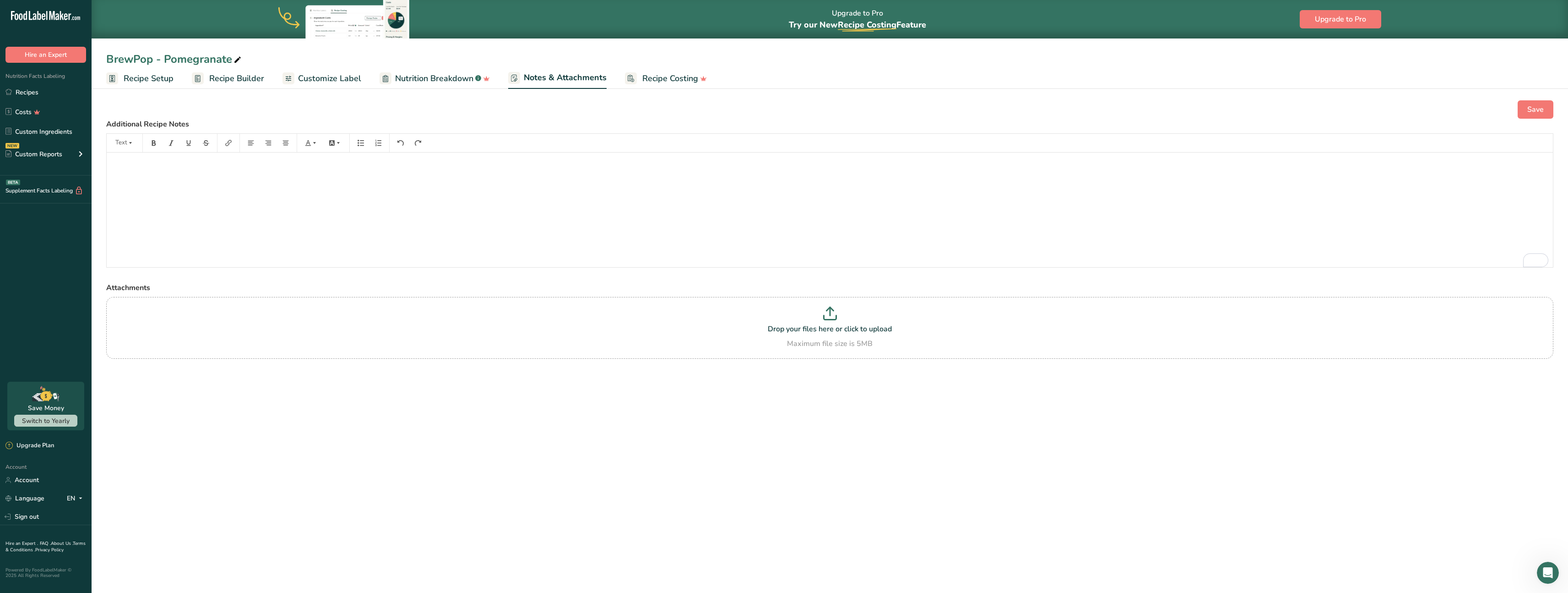
click at [265, 77] on ul "Recipe Setup Recipe Builder Customize Label Nutrition Breakdown .a-a{fill:#3473…" at bounding box center [830, 77] width 1477 height 22
click at [252, 77] on span "Recipe Builder" at bounding box center [236, 78] width 55 height 12
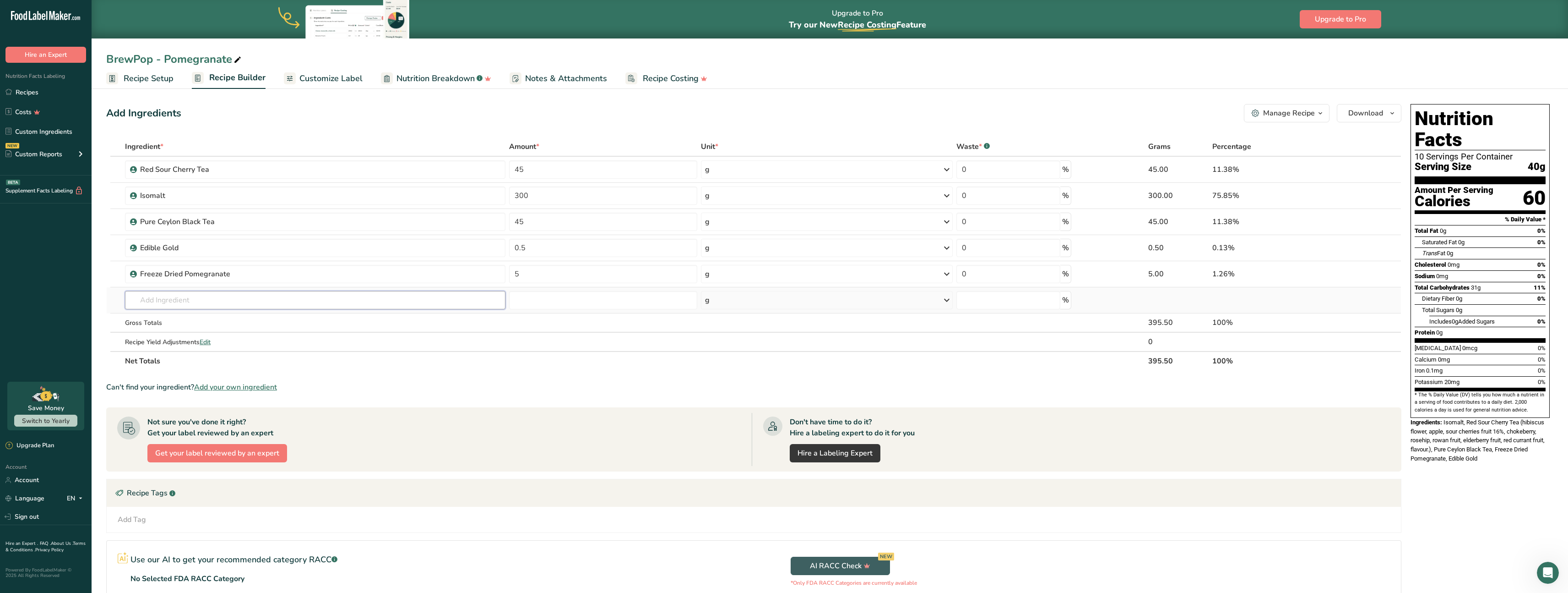
click at [182, 300] on input "text" at bounding box center [315, 299] width 381 height 19
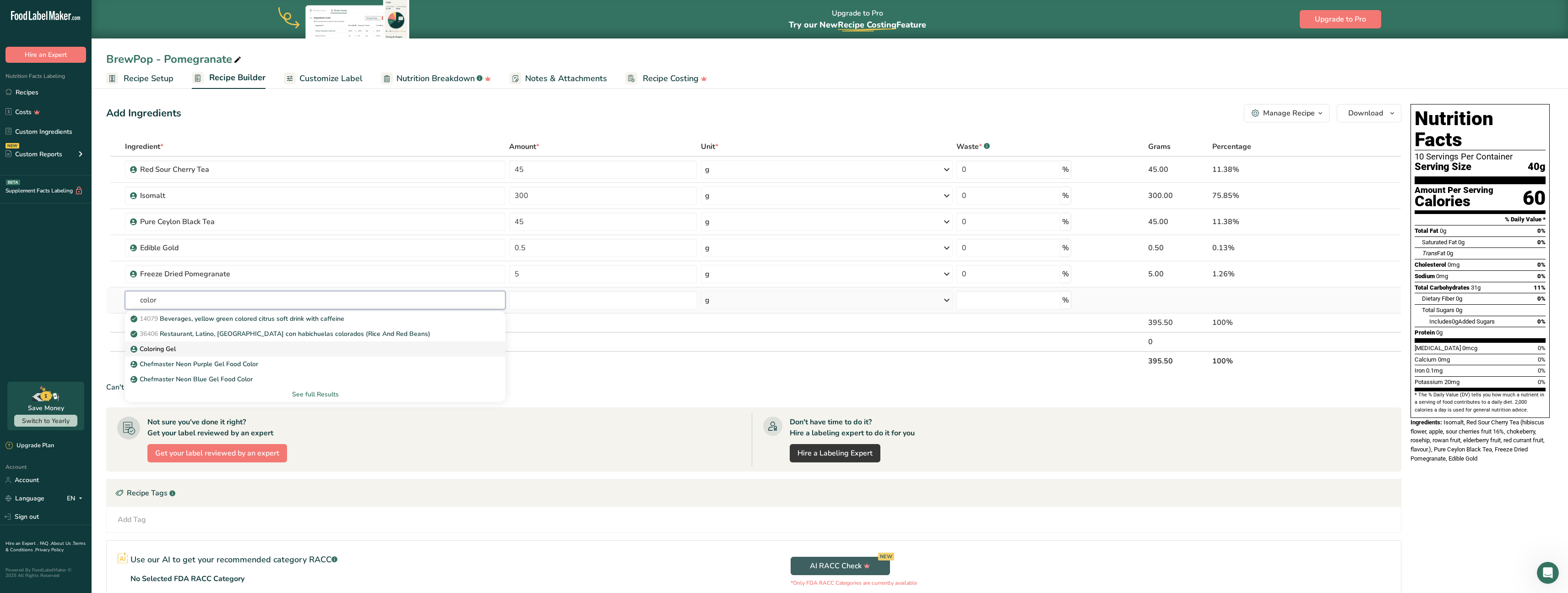
type input "color"
click at [226, 349] on div "Coloring Gel" at bounding box center [307, 349] width 351 height 10
type input "Coloring Gel"
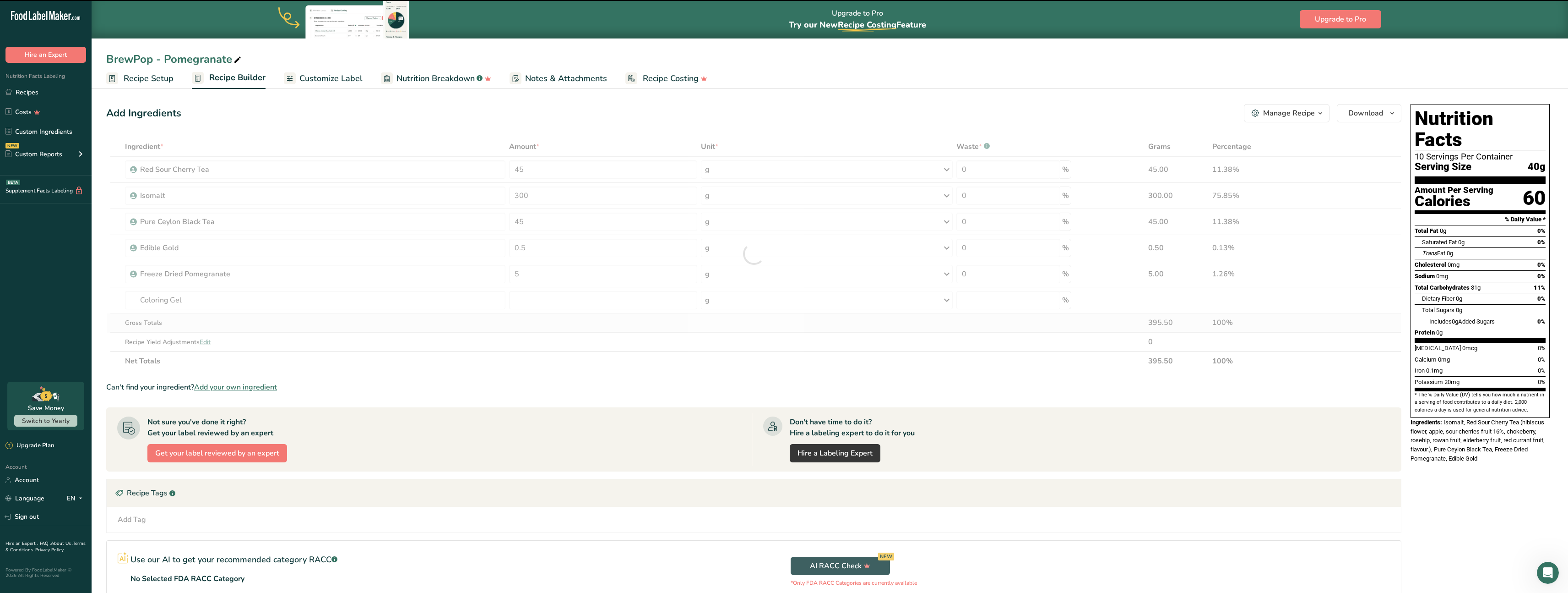
type input "0"
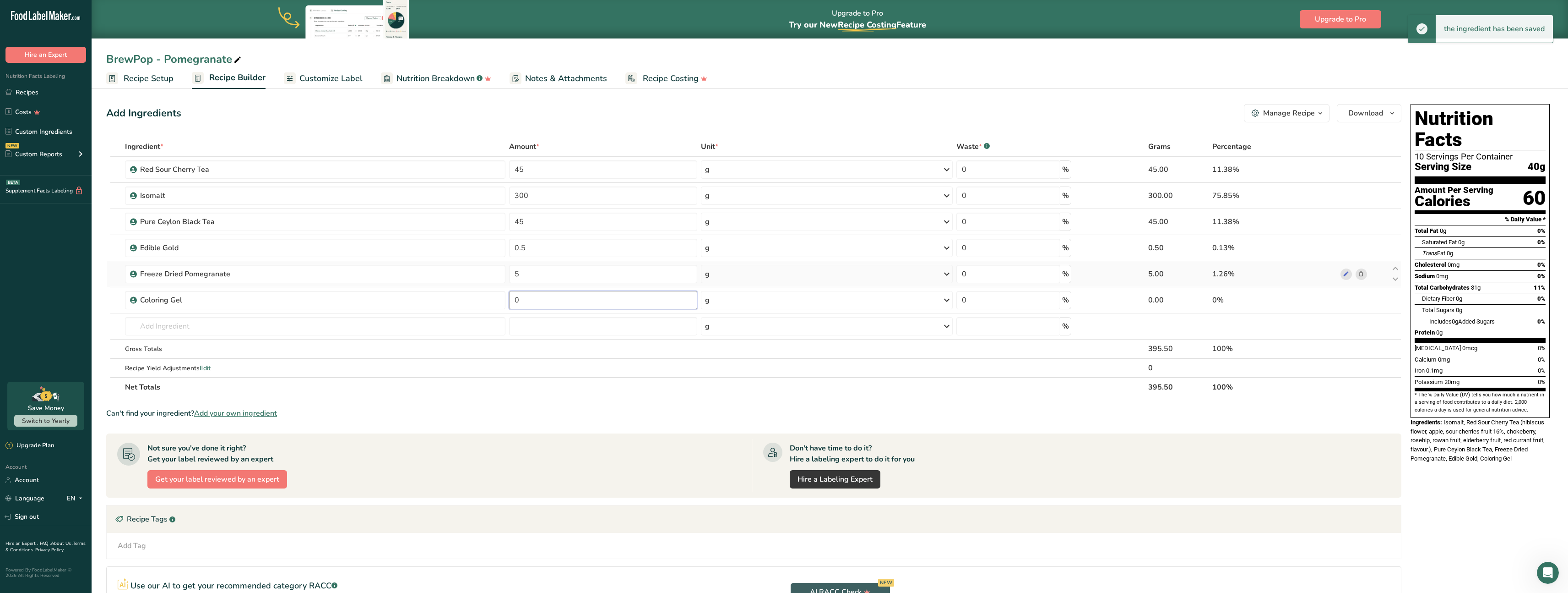
drag, startPoint x: 561, startPoint y: 295, endPoint x: 462, endPoint y: 286, distance: 99.4
click at [475, 286] on tbody "Red Sour Cherry Tea 45 g Weight Units g kg mg See more Volume Units l Volume un…" at bounding box center [753, 266] width 1295 height 220
type input "0.5"
drag, startPoint x: 1519, startPoint y: 439, endPoint x: 1479, endPoint y: 439, distance: 40.0
click at [1479, 439] on div "Ingredients: Isomalt, Red Sour Cherry Tea (hibiscus flower, apple, sour cherrie…" at bounding box center [1480, 441] width 140 height 45
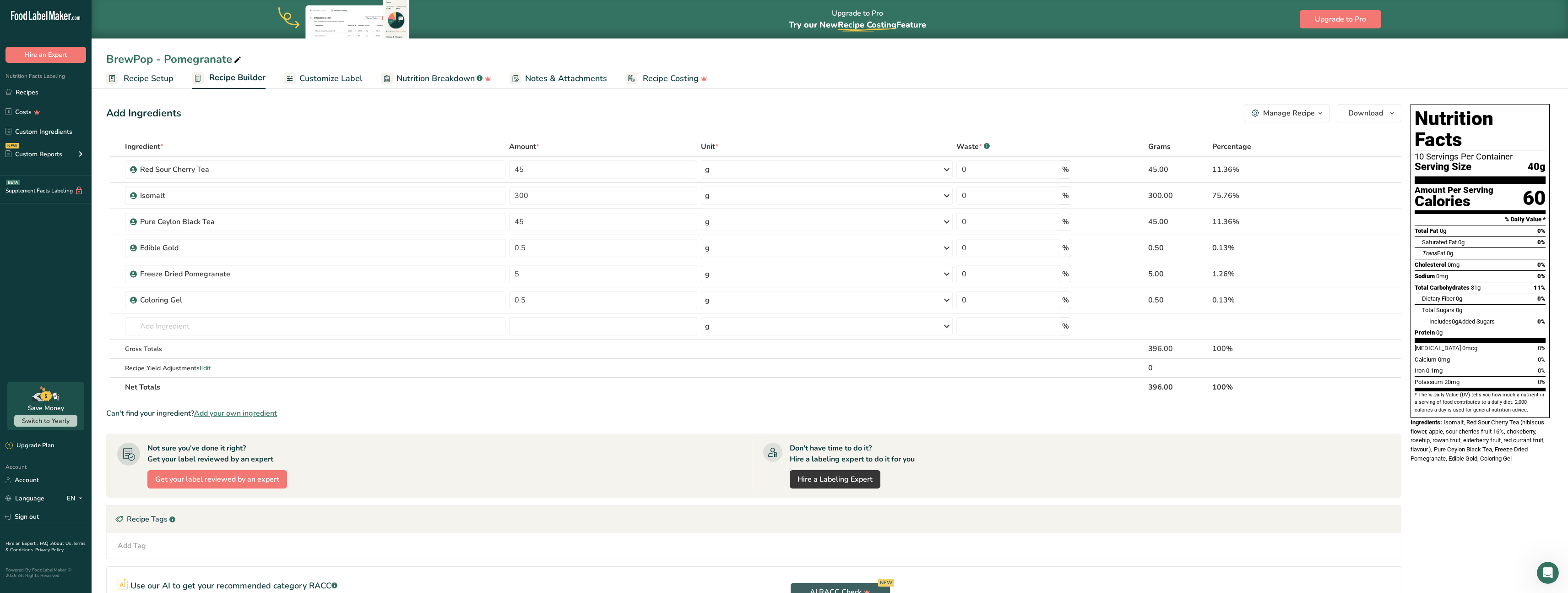
click at [158, 387] on th "Net Totals" at bounding box center [635, 386] width 1024 height 19
click at [1396, 111] on span "button" at bounding box center [1392, 113] width 11 height 11
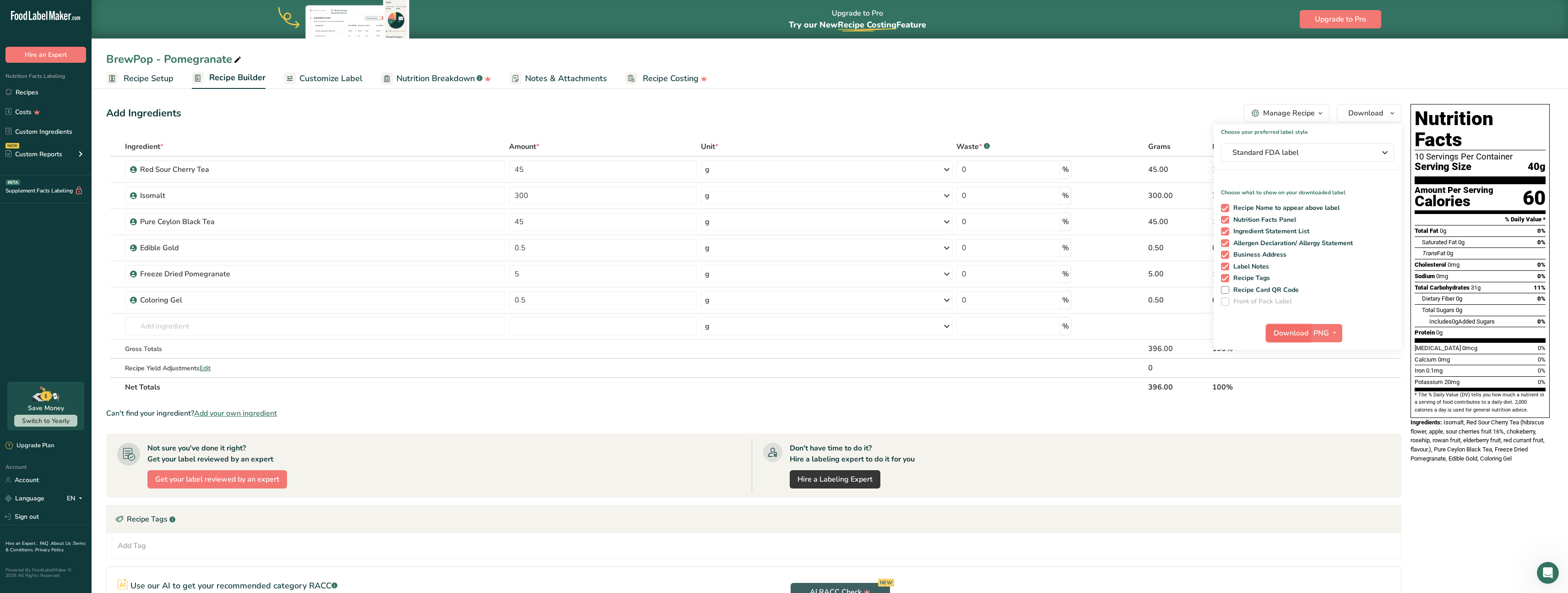
click at [1294, 336] on span "Download" at bounding box center [1291, 333] width 35 height 11
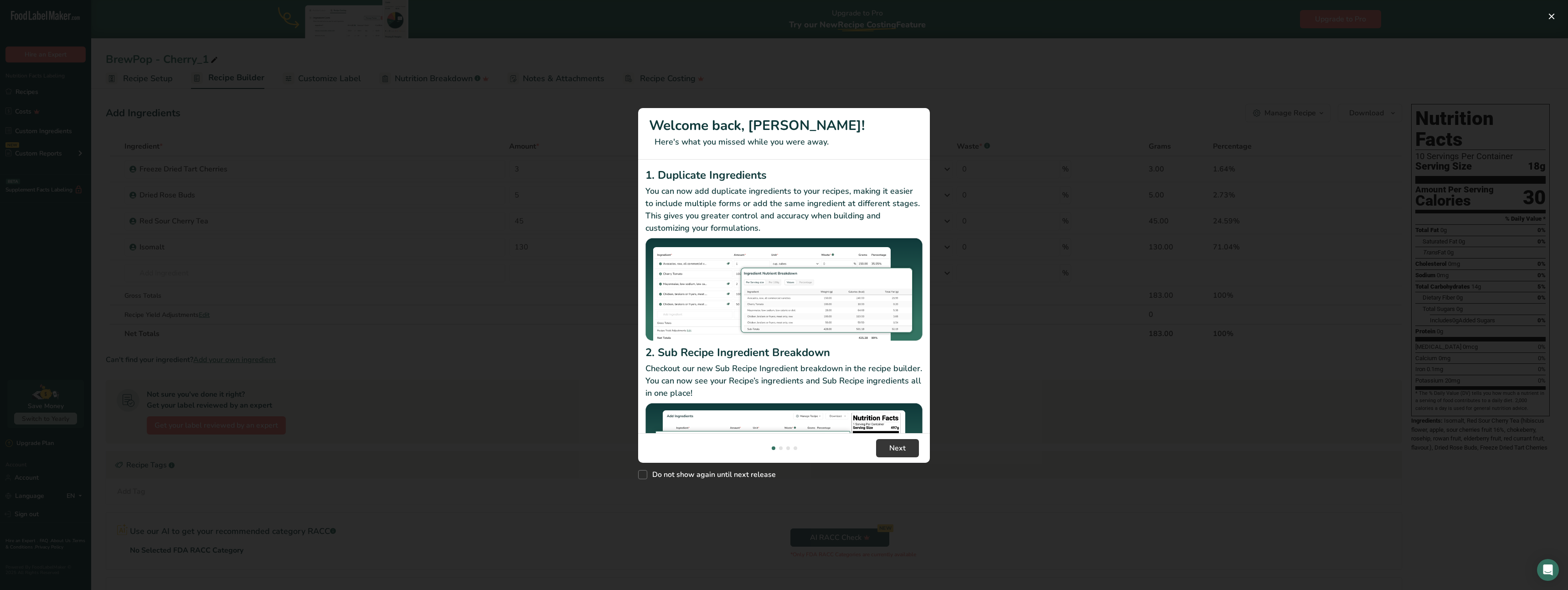
click at [527, 115] on div "New Features" at bounding box center [784, 295] width 1568 height 590
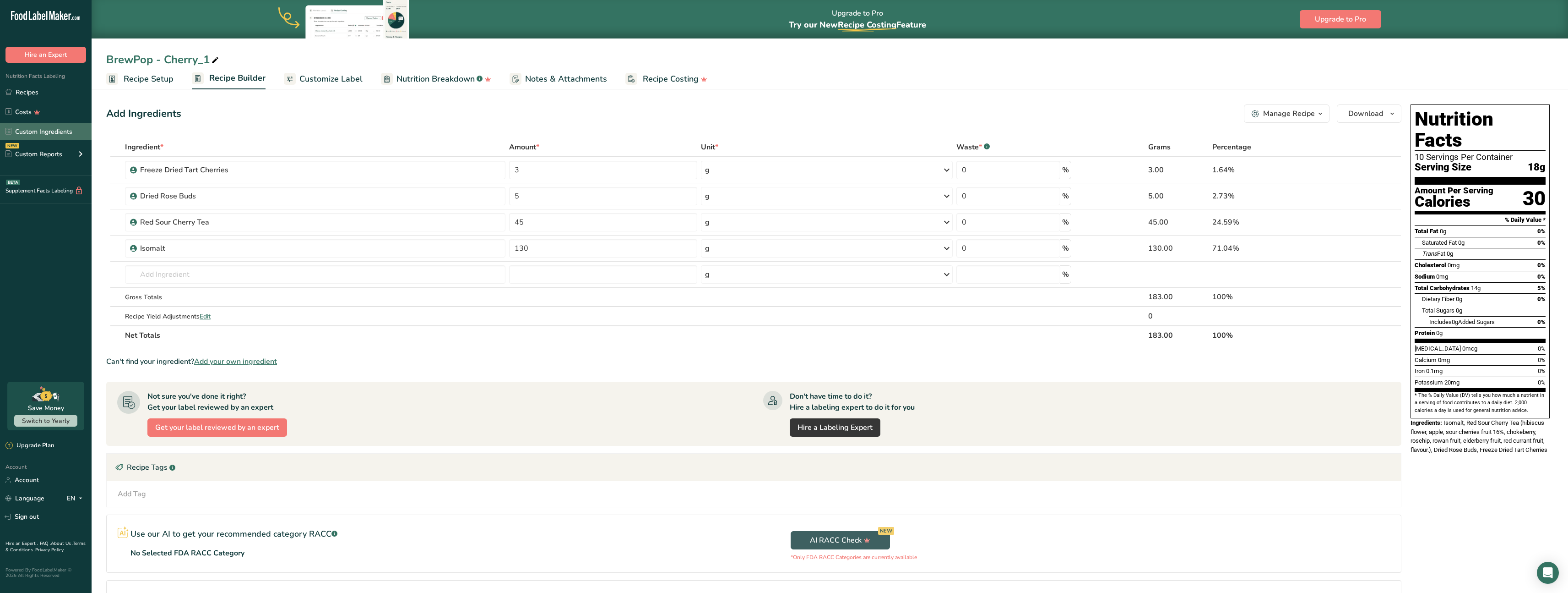
click at [49, 127] on link "Custom Ingredients" at bounding box center [46, 132] width 92 height 18
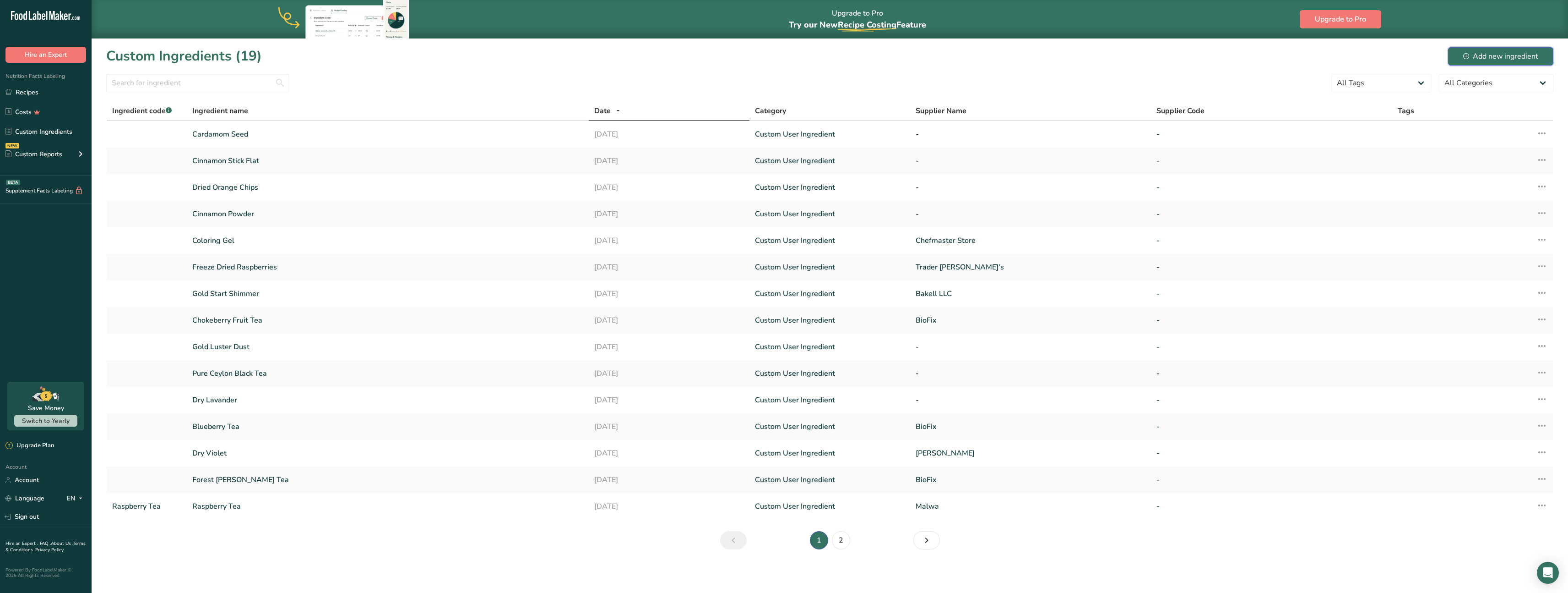
click at [1531, 55] on div "Add new ingredient" at bounding box center [1500, 56] width 75 height 11
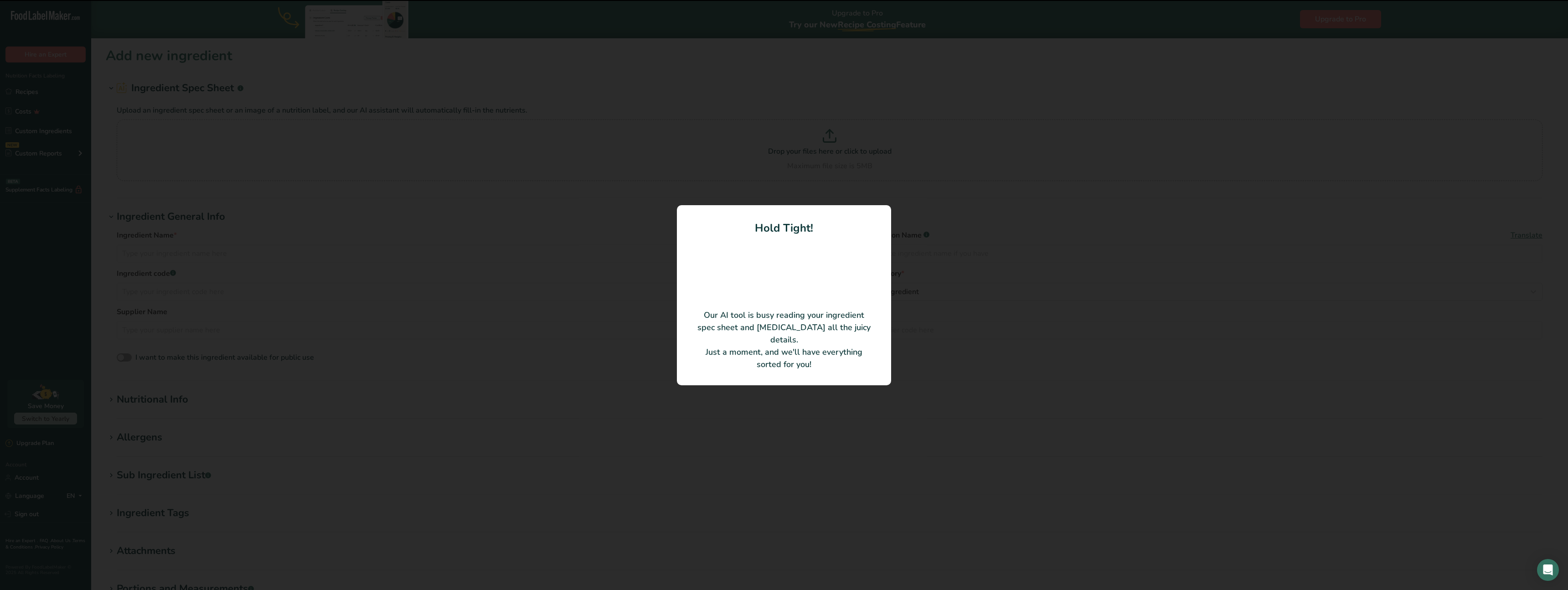
type input "Freeze Dried Pomegranate"
type input "SURVIVAL GROCERY"
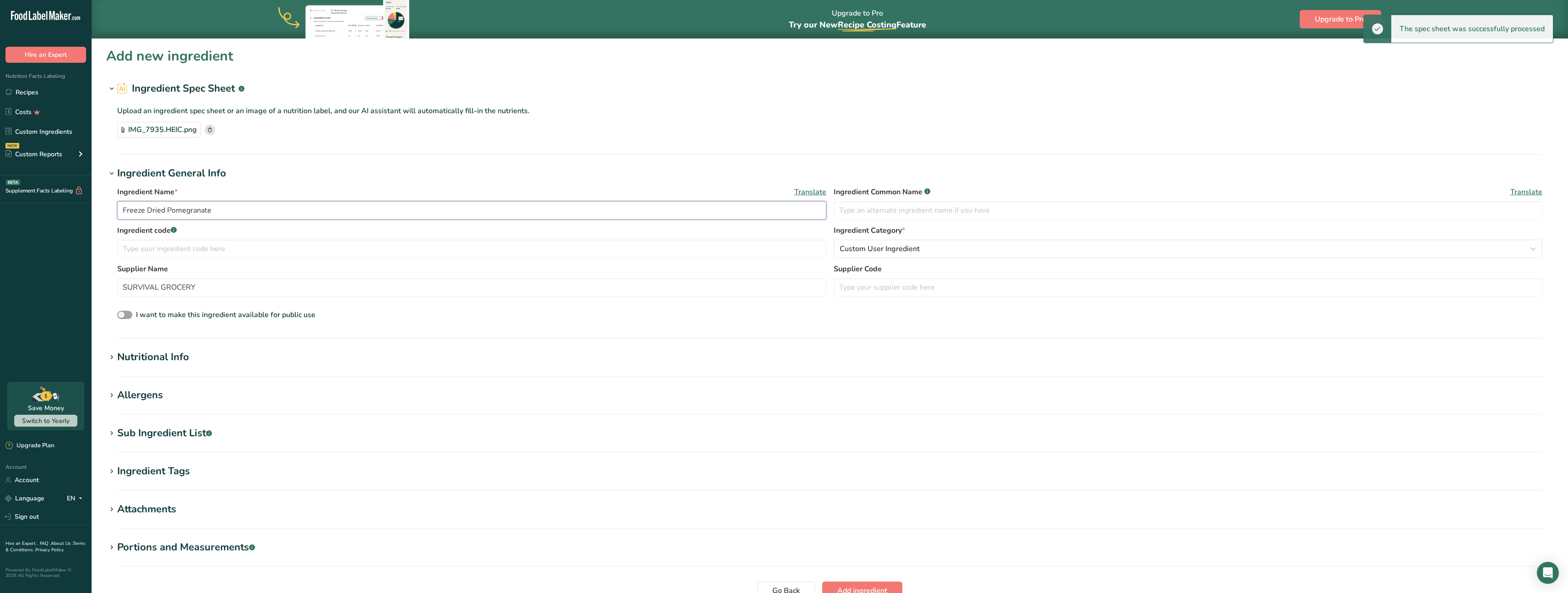
drag, startPoint x: 225, startPoint y: 214, endPoint x: 87, endPoint y: 201, distance: 138.6
click at [94, 200] on section "Add new ingredient Ingredient Spec Sheet .a-a{fill:#347362;}.b-a{fill:#fff;} Up…" at bounding box center [830, 344] width 1477 height 610
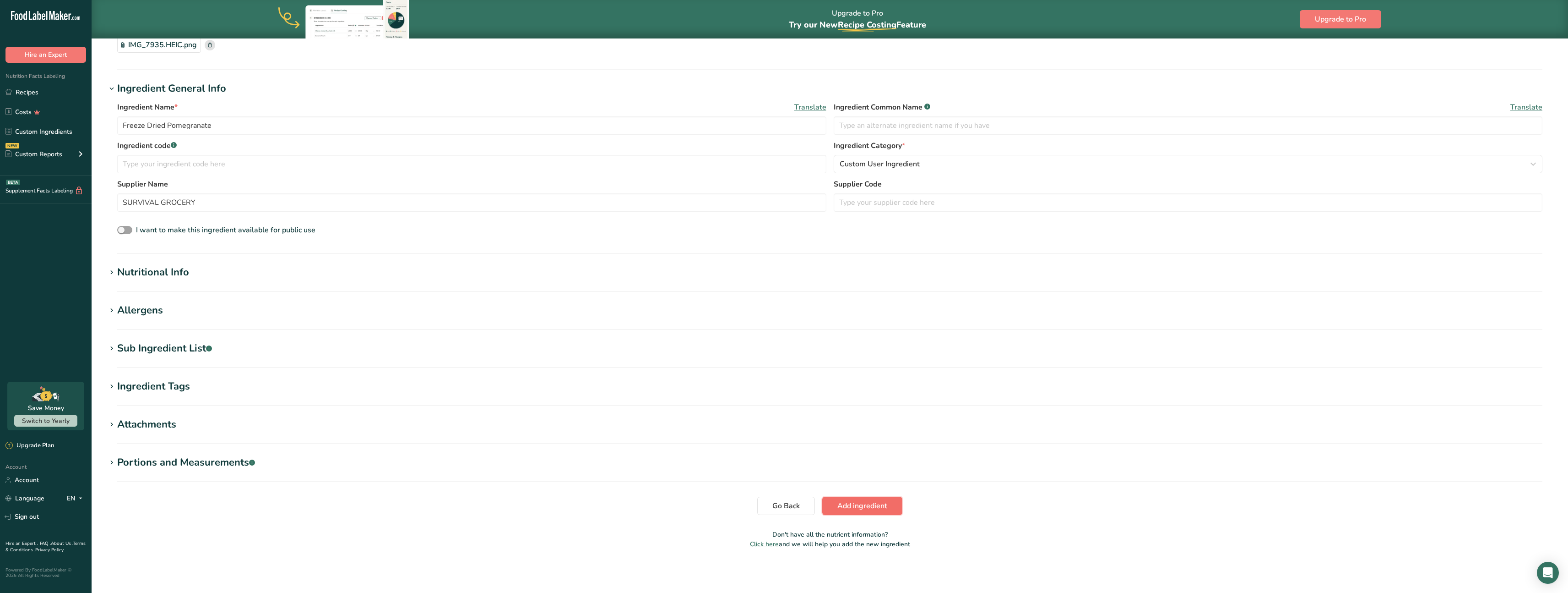
click at [861, 506] on span "Add ingredient" at bounding box center [862, 506] width 50 height 11
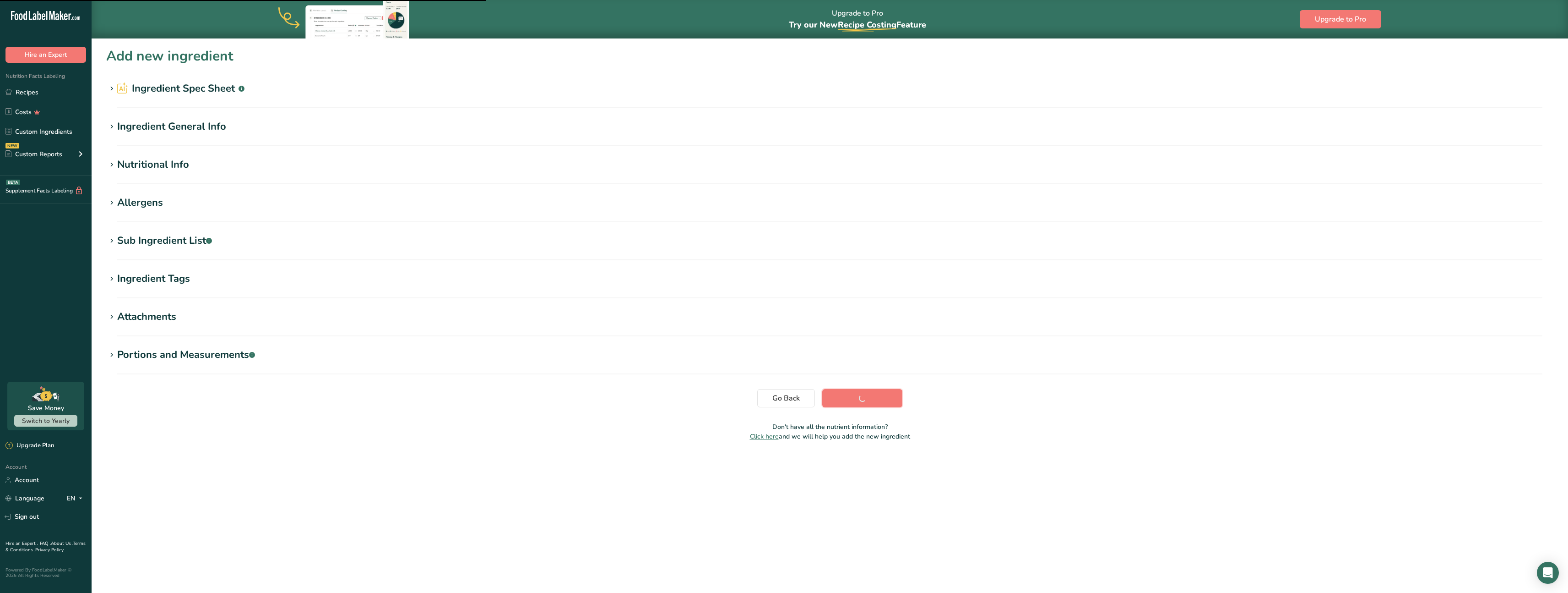
scroll to position [0, 0]
